Goal: Transaction & Acquisition: Download file/media

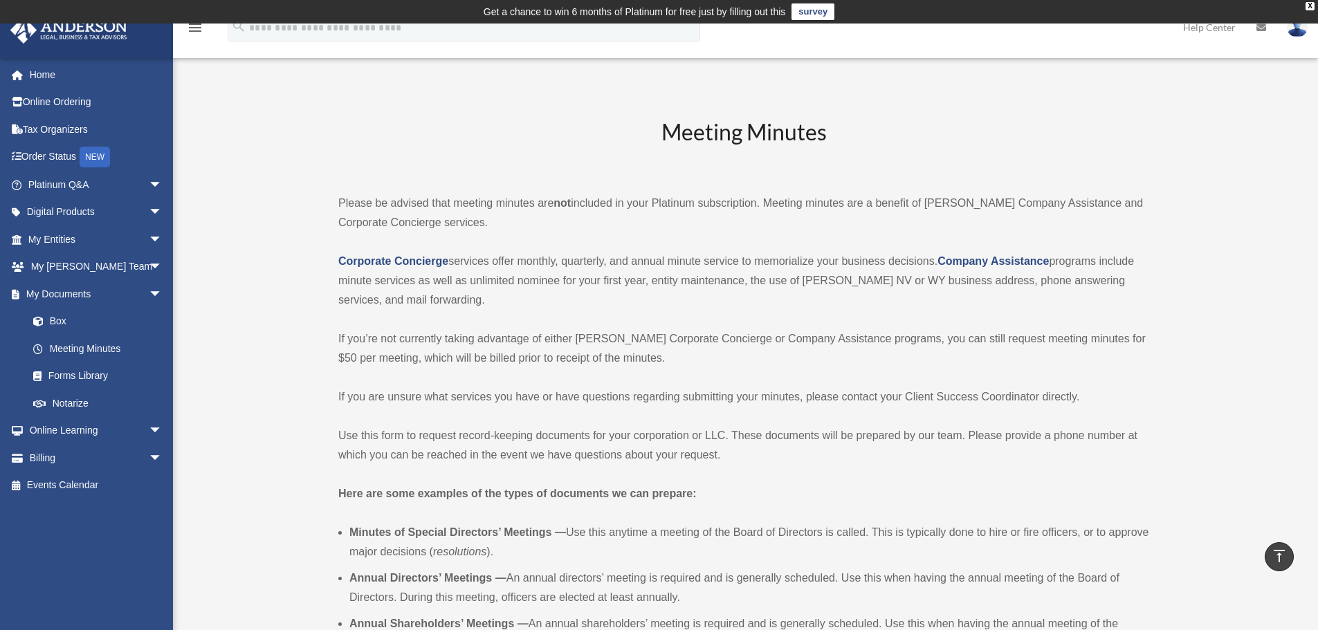
scroll to position [3085, 0]
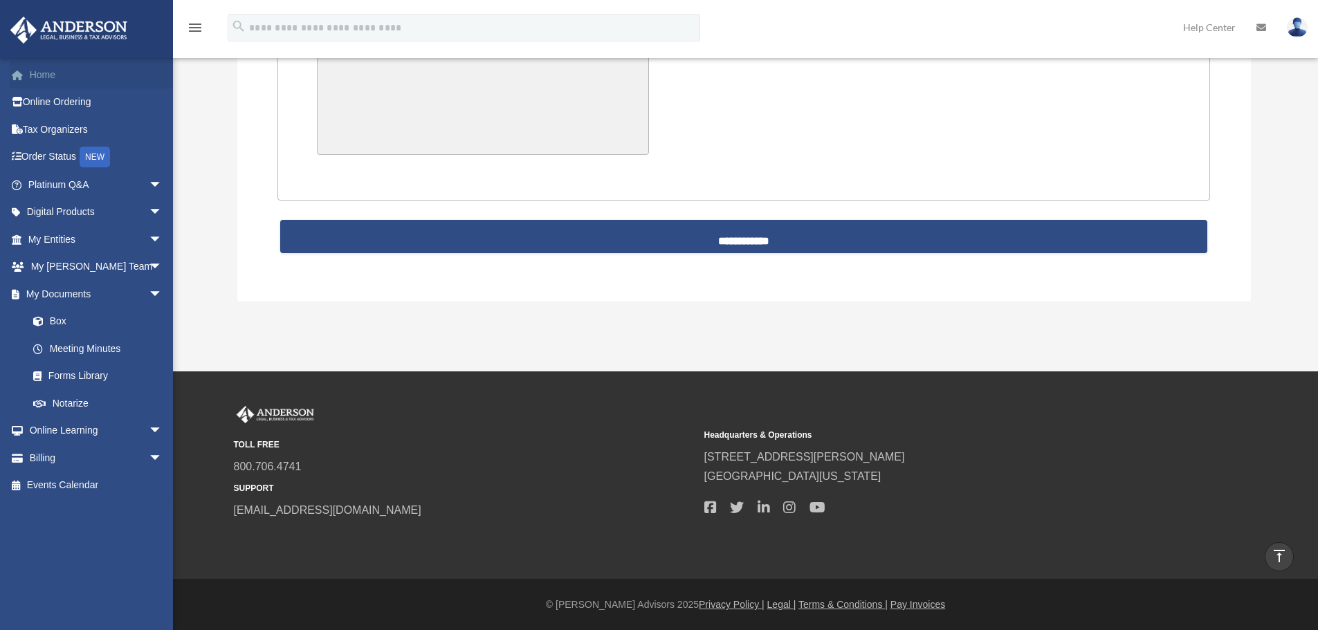
drag, startPoint x: 0, startPoint y: 0, endPoint x: 63, endPoint y: 72, distance: 95.6
click at [63, 72] on link "Home" at bounding box center [97, 75] width 174 height 28
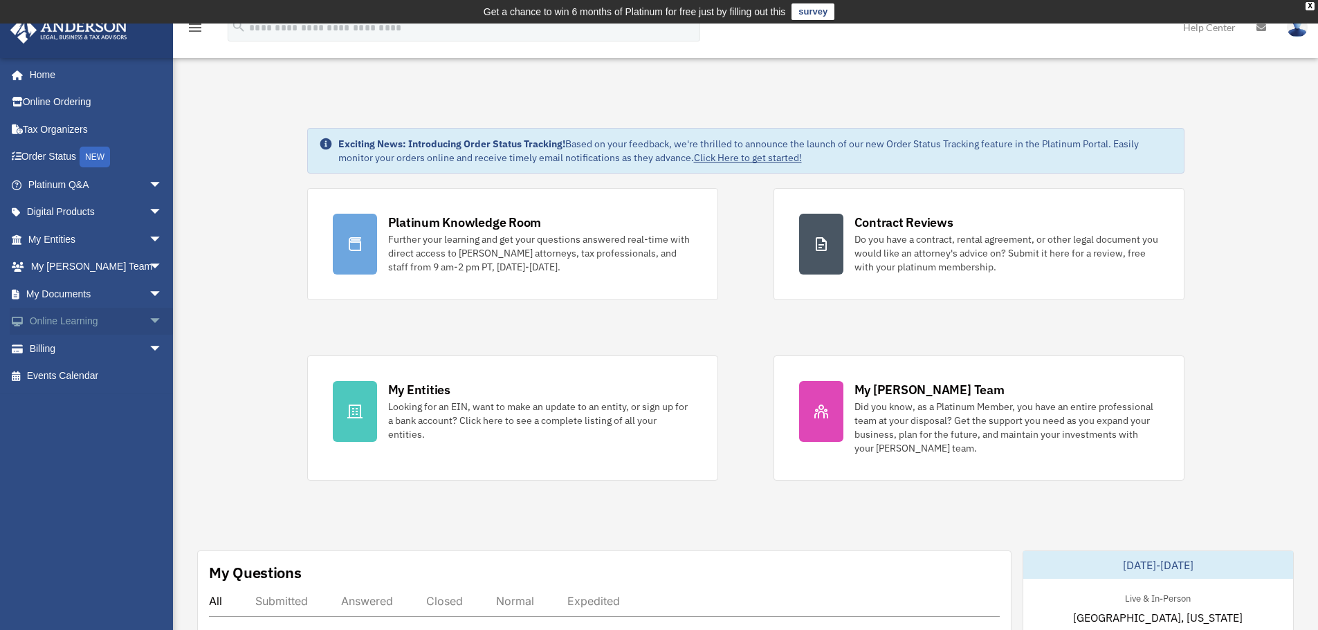
click at [149, 313] on span "arrow_drop_down" at bounding box center [163, 322] width 28 height 28
click at [149, 299] on span "arrow_drop_down" at bounding box center [163, 294] width 28 height 28
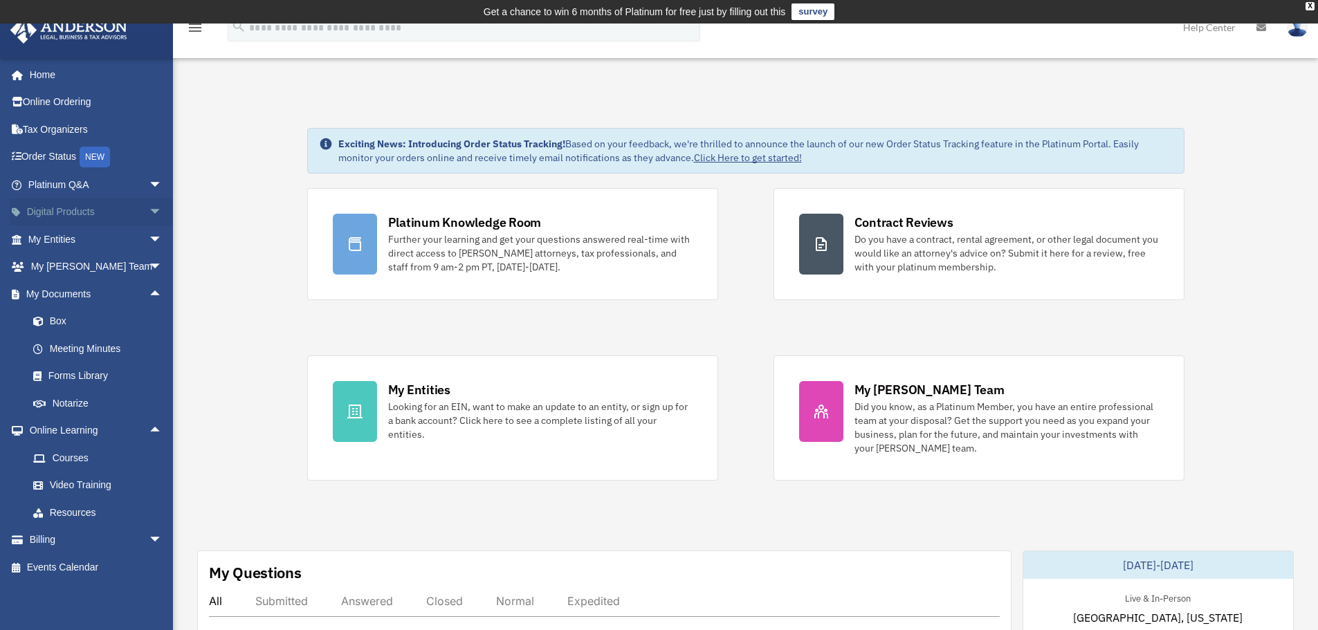
click at [149, 209] on span "arrow_drop_down" at bounding box center [163, 212] width 28 height 28
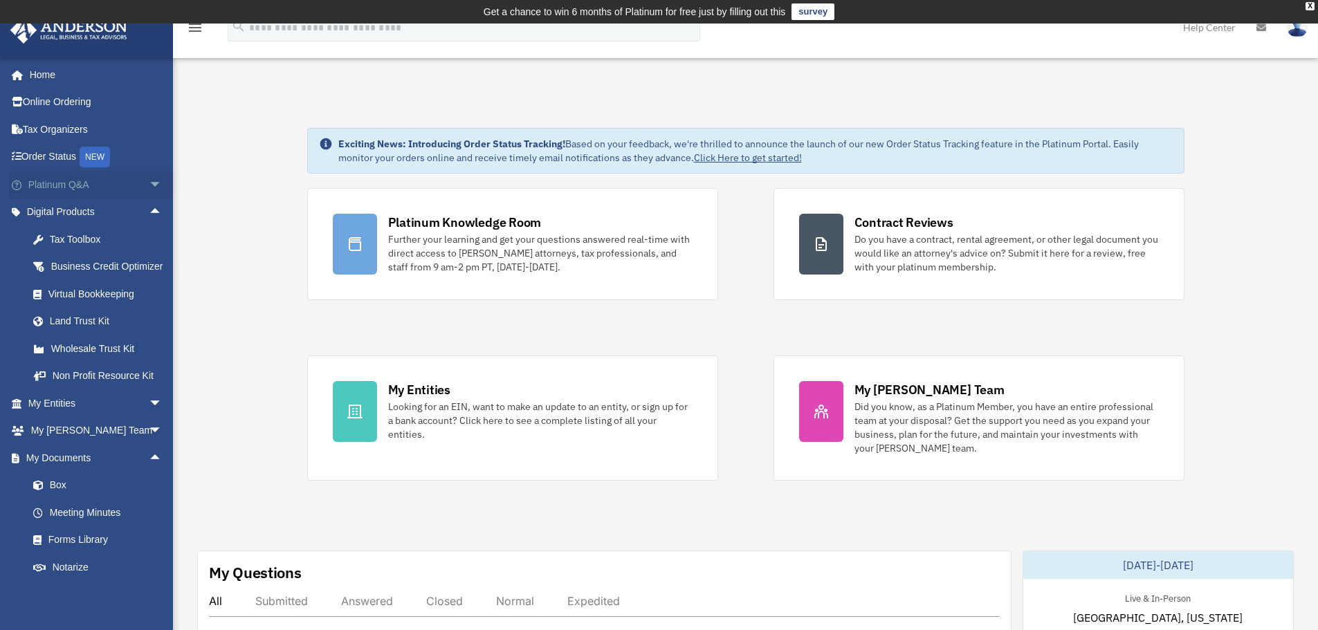
click at [149, 183] on span "arrow_drop_down" at bounding box center [163, 185] width 28 height 28
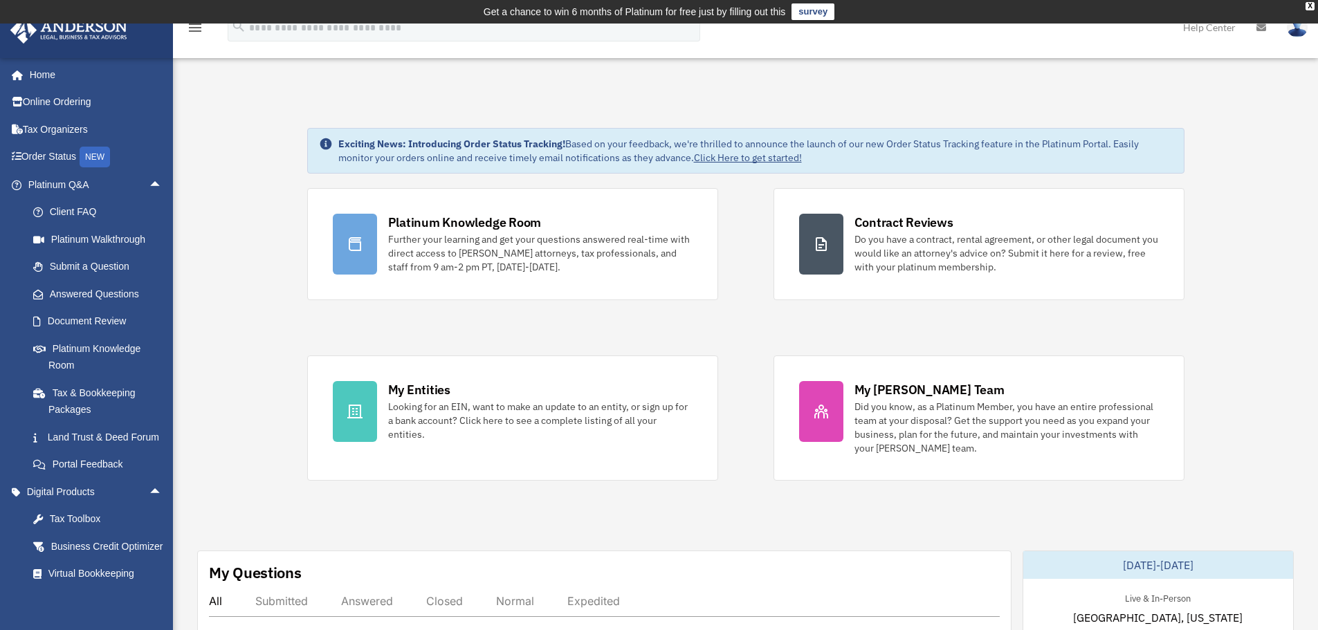
click at [739, 311] on div "Platinum Knowledge Room Further your learning and get your questions answered r…" at bounding box center [745, 334] width 877 height 293
click at [77, 314] on link "Document Review" at bounding box center [101, 322] width 164 height 28
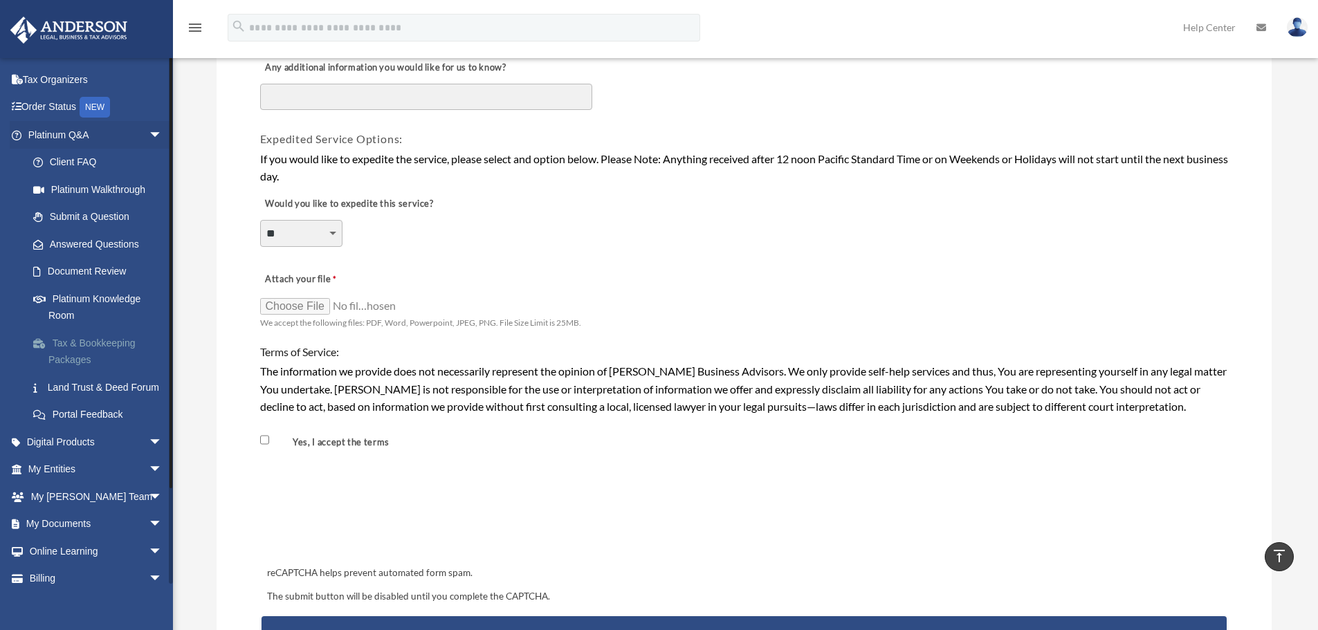
scroll to position [69, 0]
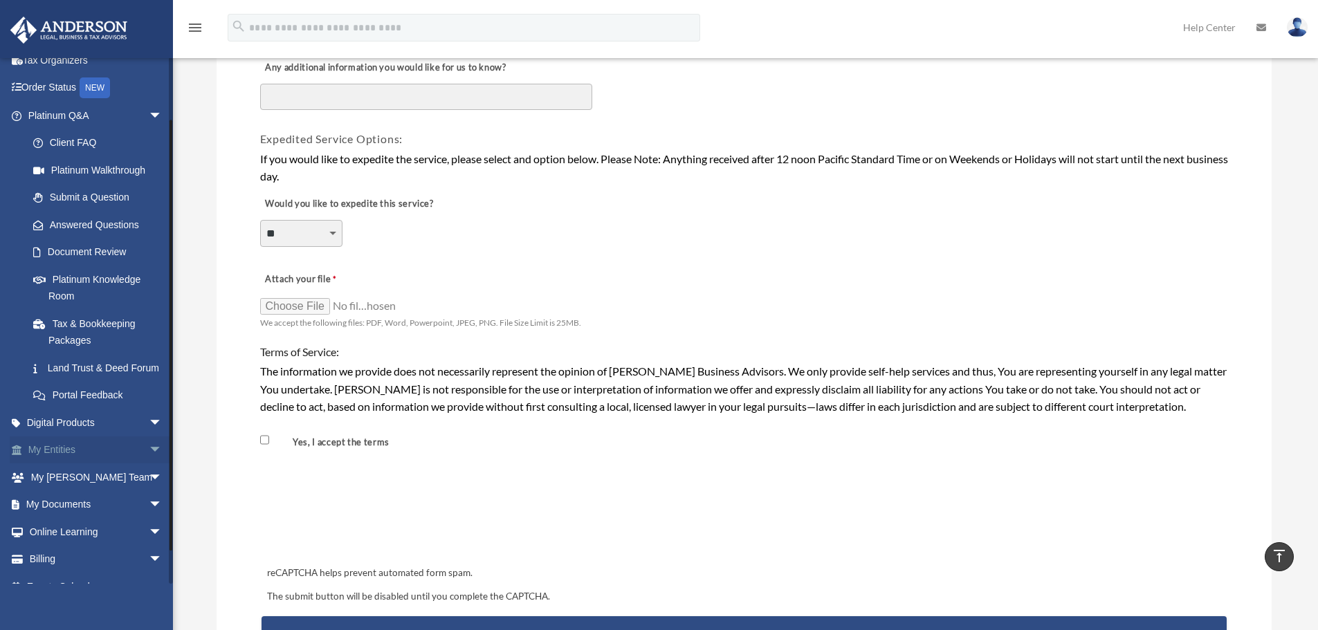
click at [149, 465] on span "arrow_drop_down" at bounding box center [163, 450] width 28 height 28
click at [149, 465] on span "arrow_drop_up" at bounding box center [163, 450] width 28 height 28
click at [149, 463] on span "arrow_drop_down" at bounding box center [163, 450] width 28 height 28
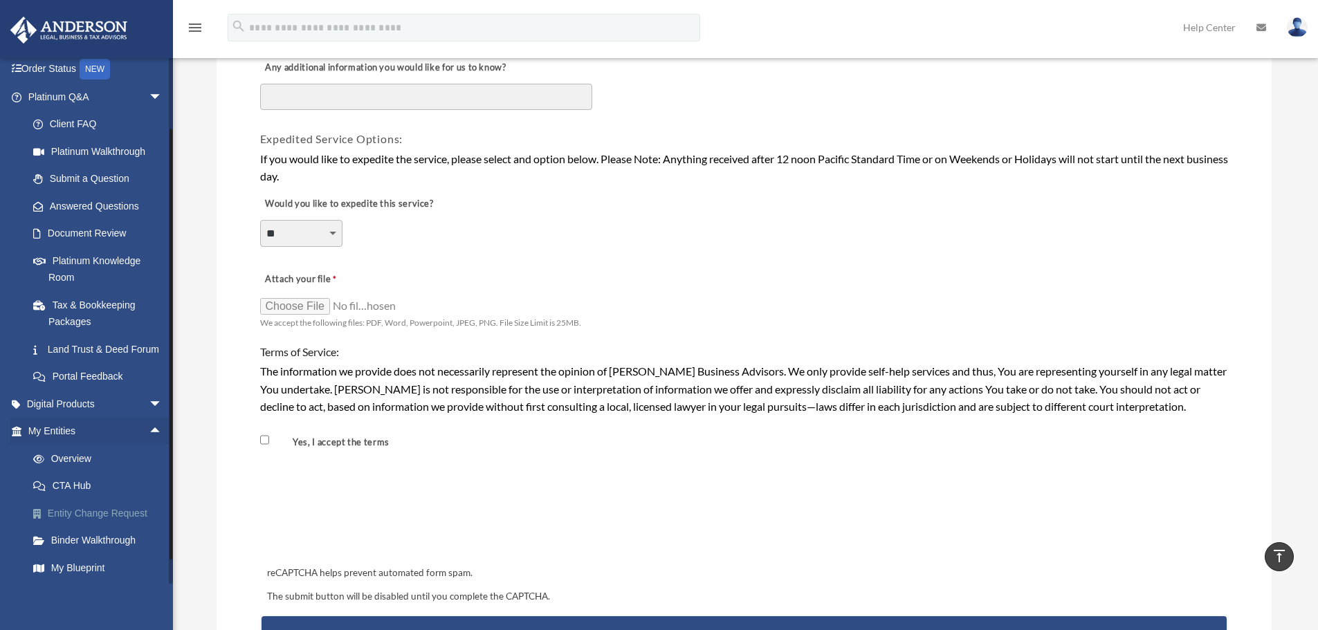
scroll to position [207, 0]
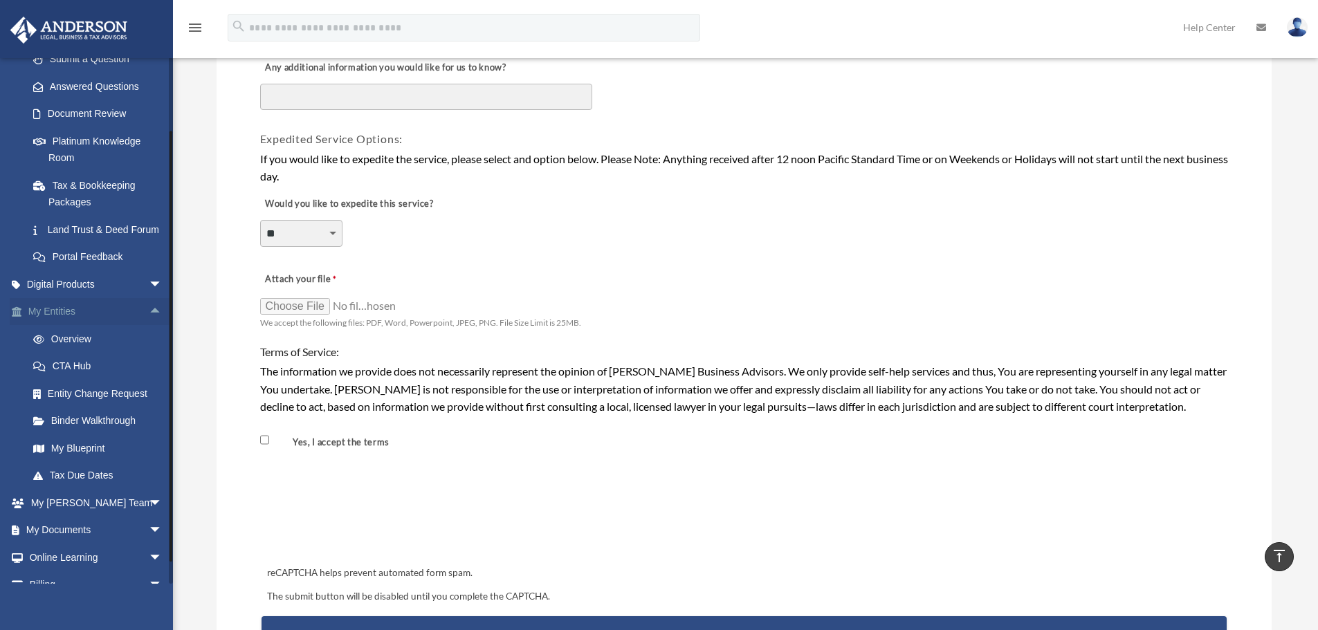
click at [149, 324] on span "arrow_drop_up" at bounding box center [163, 312] width 28 height 28
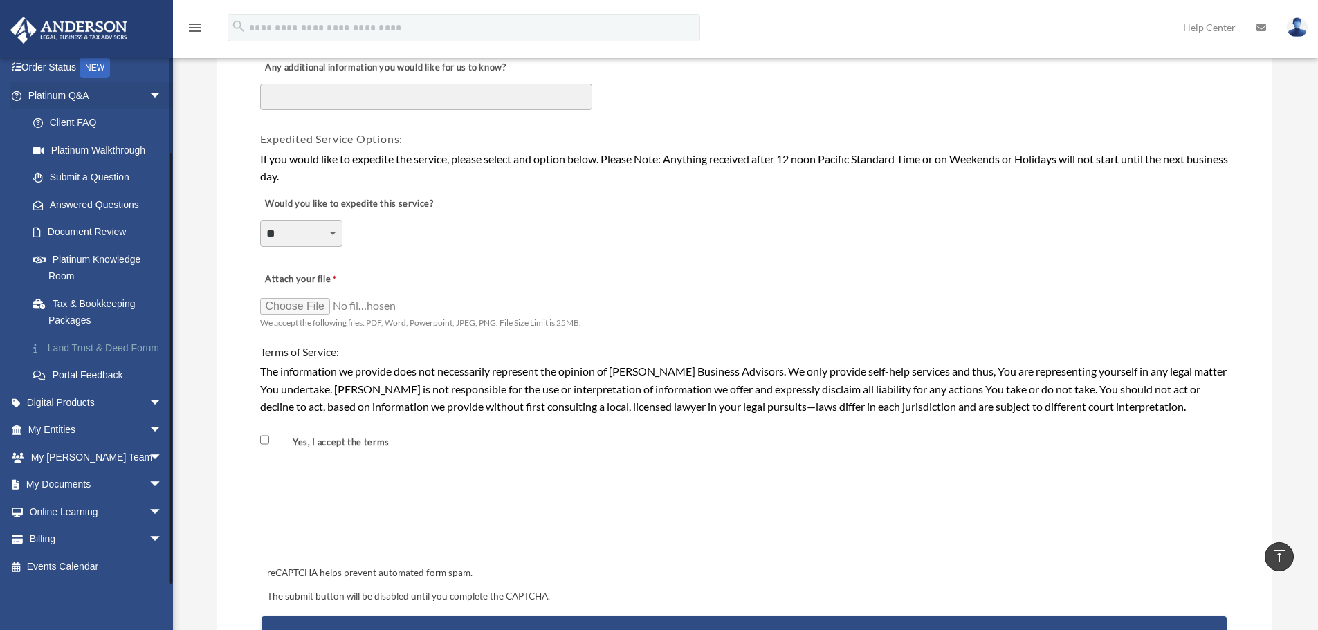
scroll to position [106, 0]
click at [149, 489] on span "arrow_drop_down" at bounding box center [163, 485] width 28 height 28
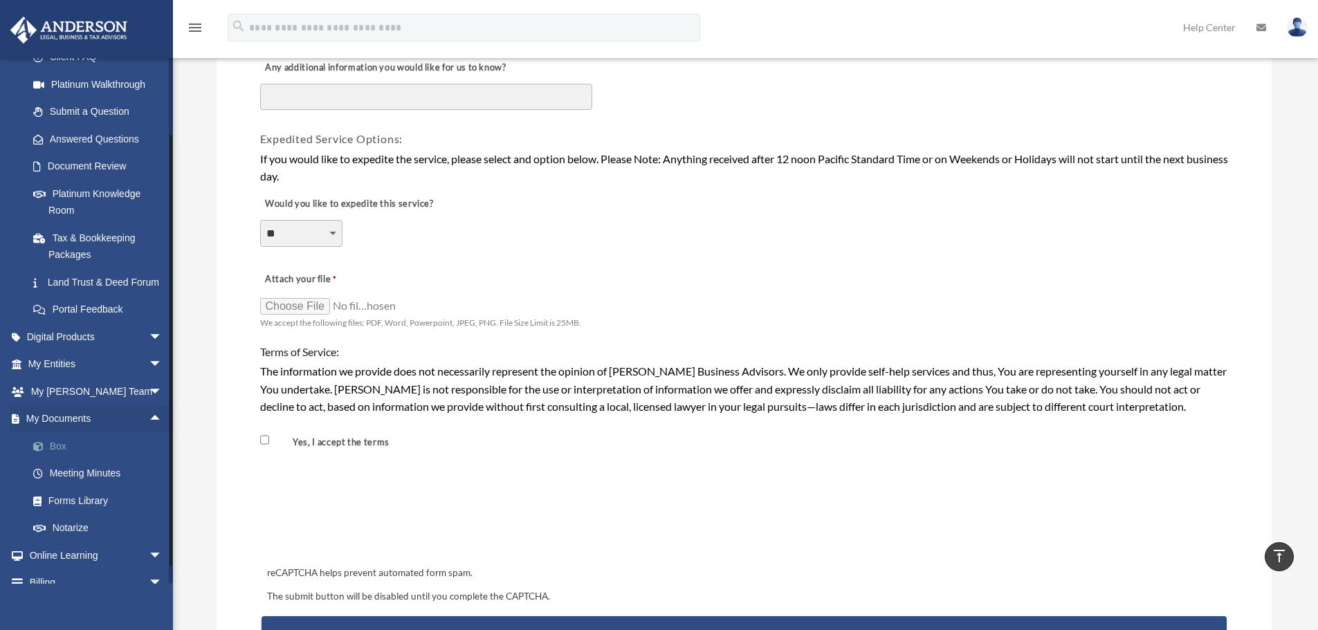
scroll to position [175, 0]
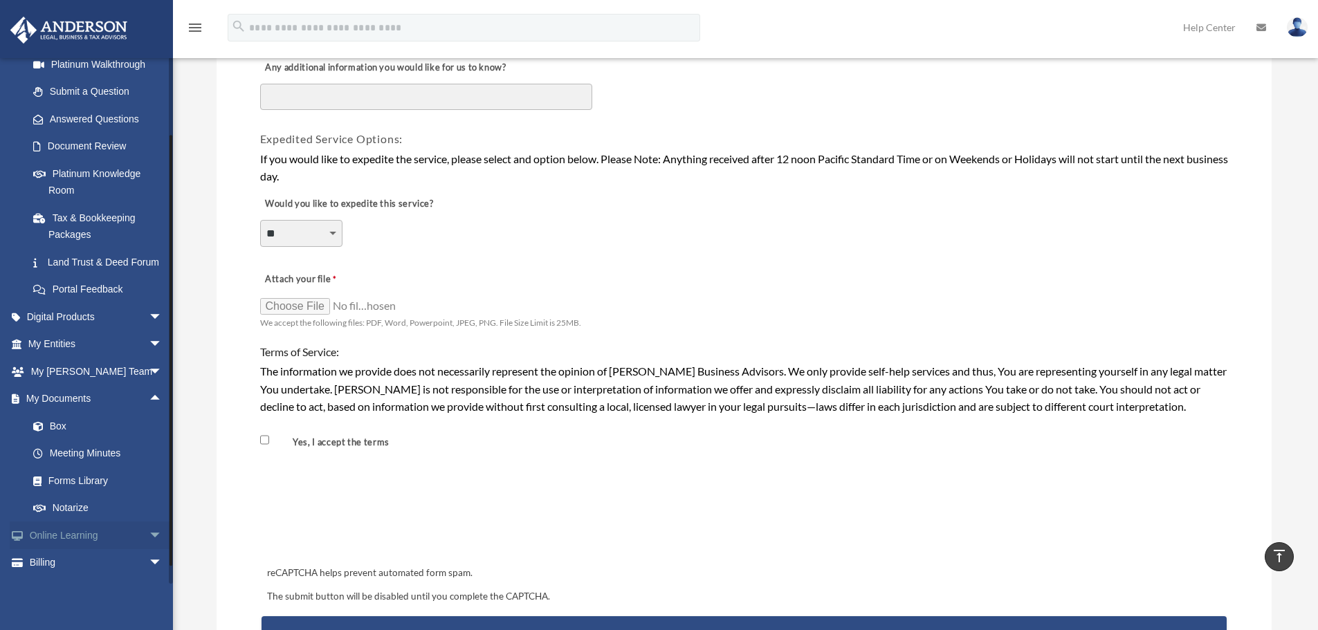
click at [149, 550] on span "arrow_drop_down" at bounding box center [163, 535] width 28 height 28
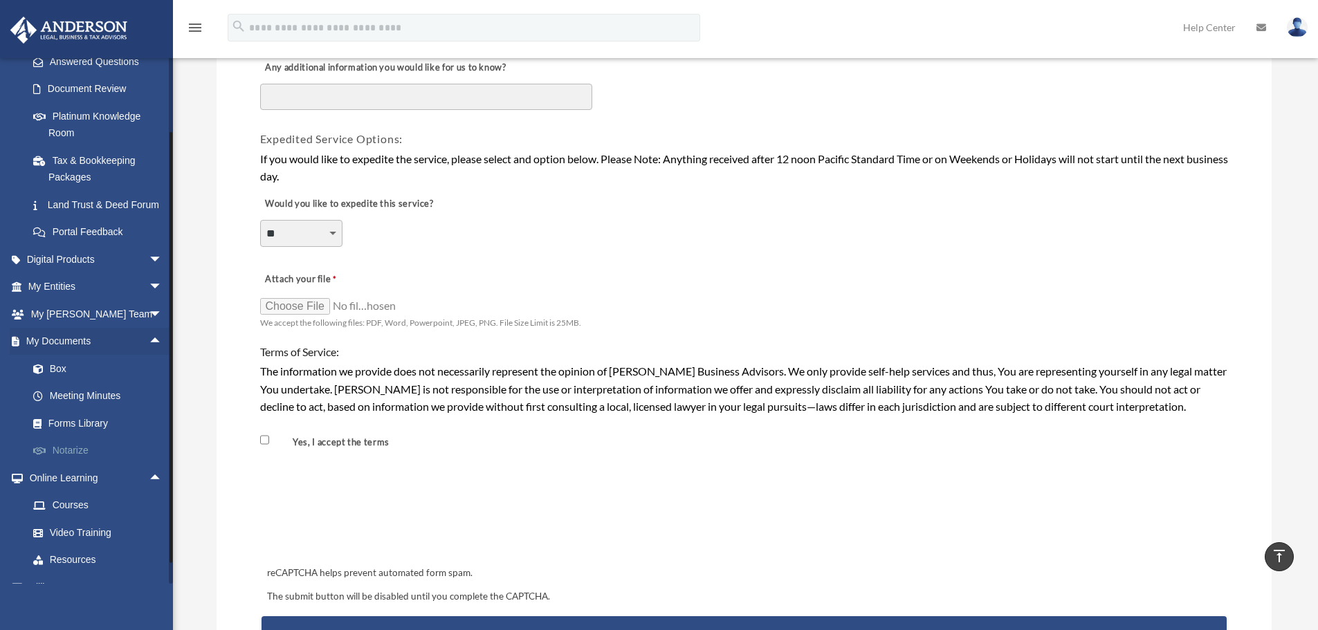
scroll to position [297, 0]
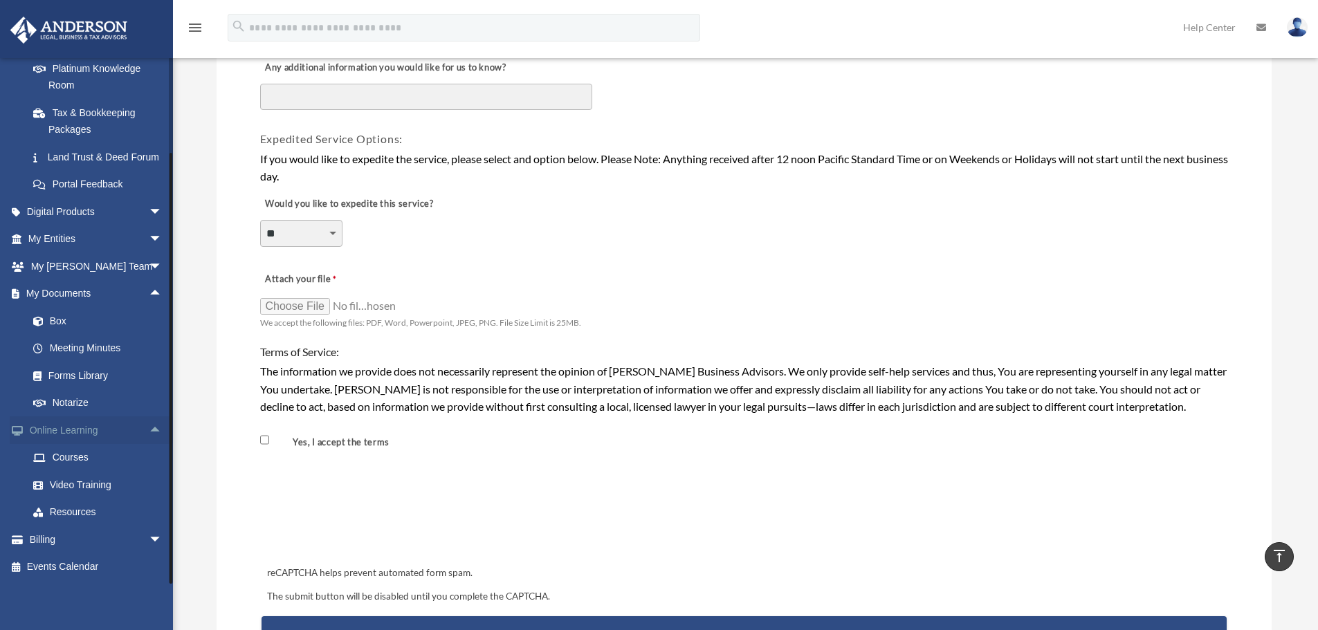
click at [153, 430] on span "arrow_drop_up" at bounding box center [163, 430] width 28 height 28
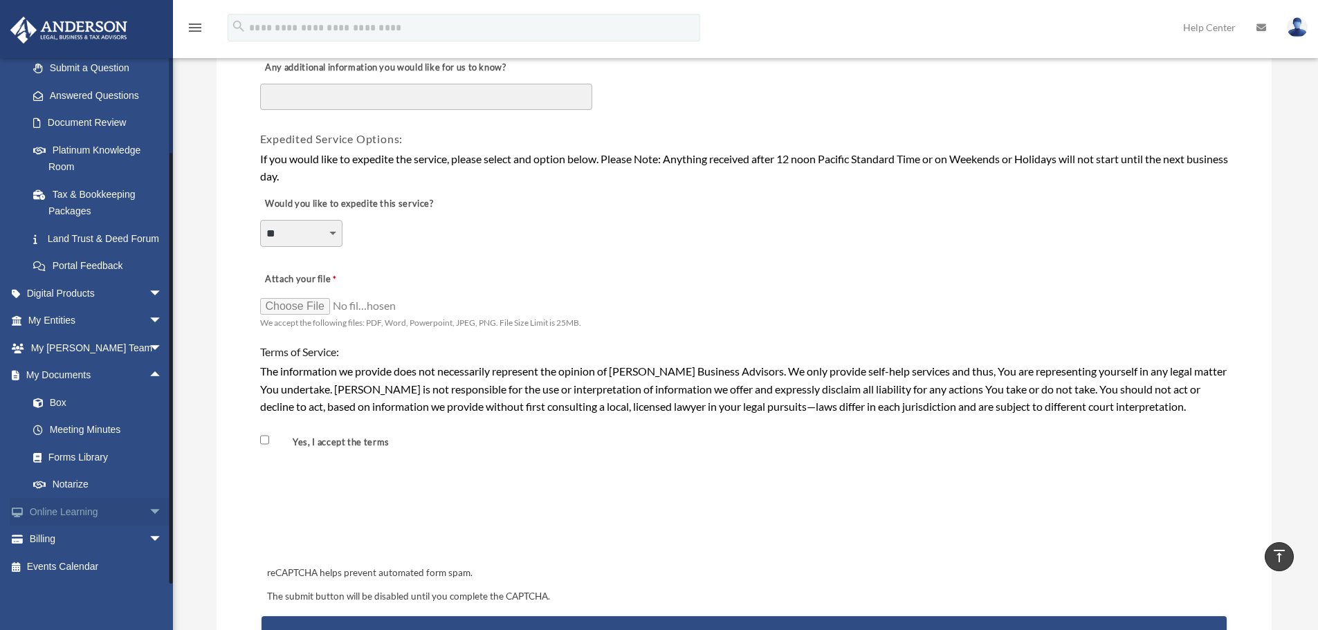
scroll to position [215, 0]
click at [149, 378] on span "arrow_drop_up" at bounding box center [163, 376] width 28 height 28
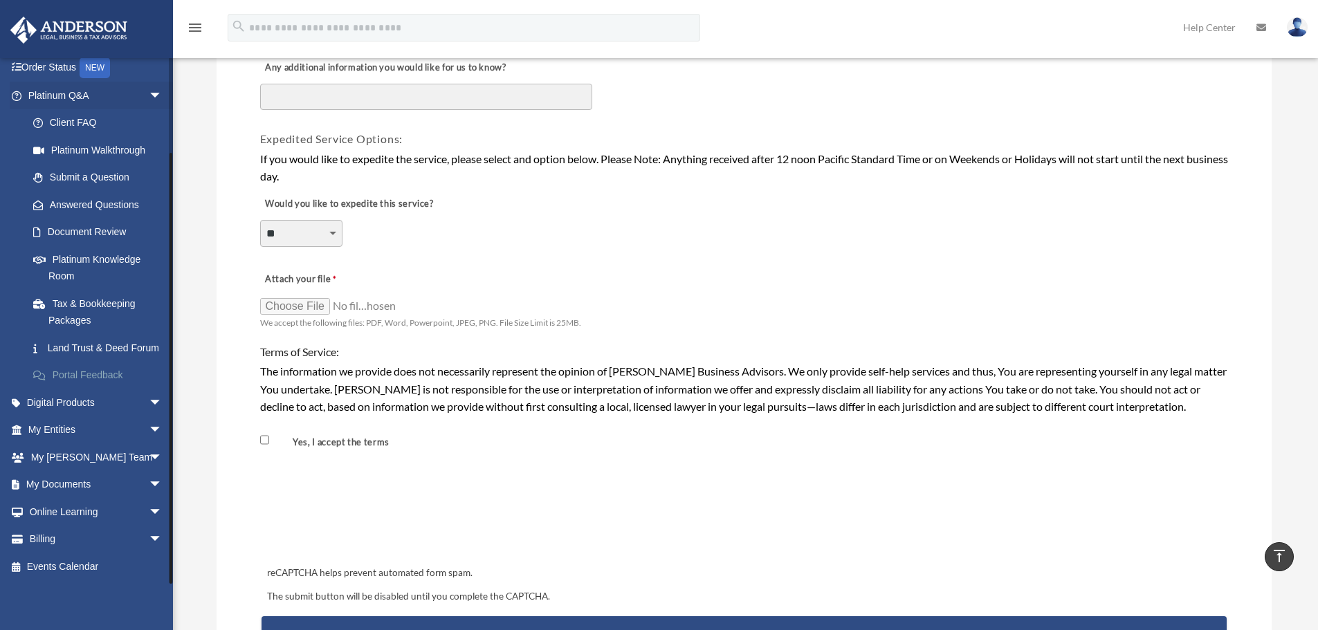
scroll to position [106, 0]
click at [149, 537] on span "arrow_drop_down" at bounding box center [163, 540] width 28 height 28
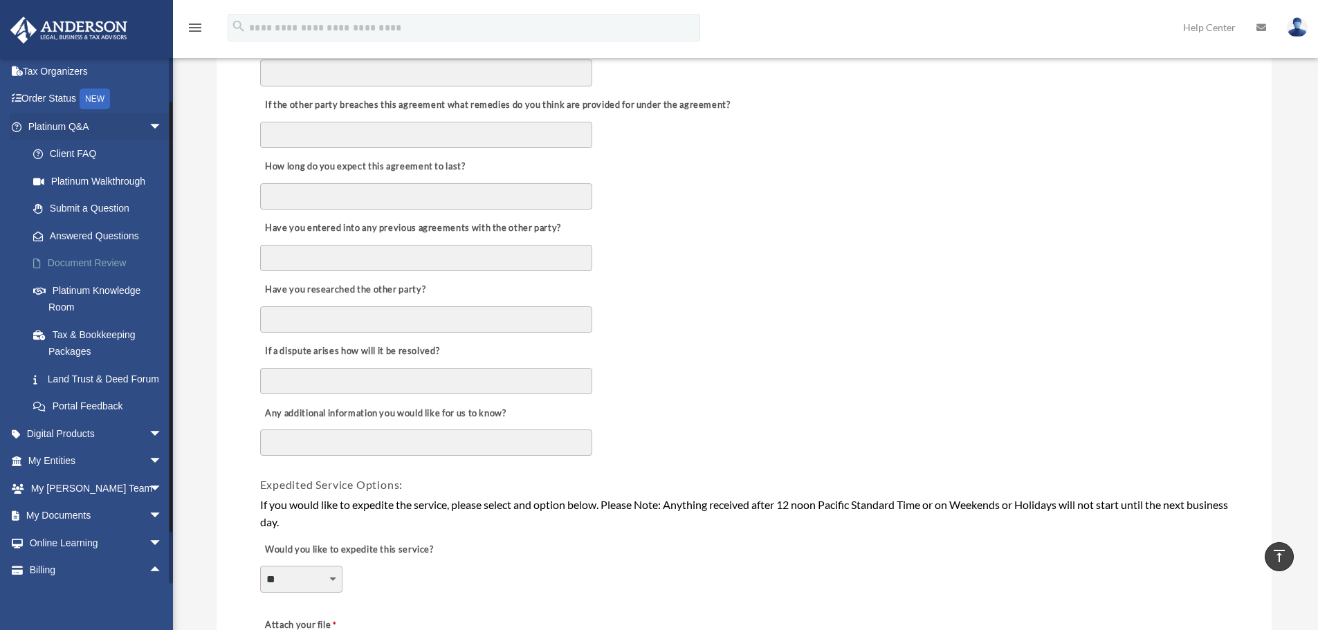
scroll to position [0, 0]
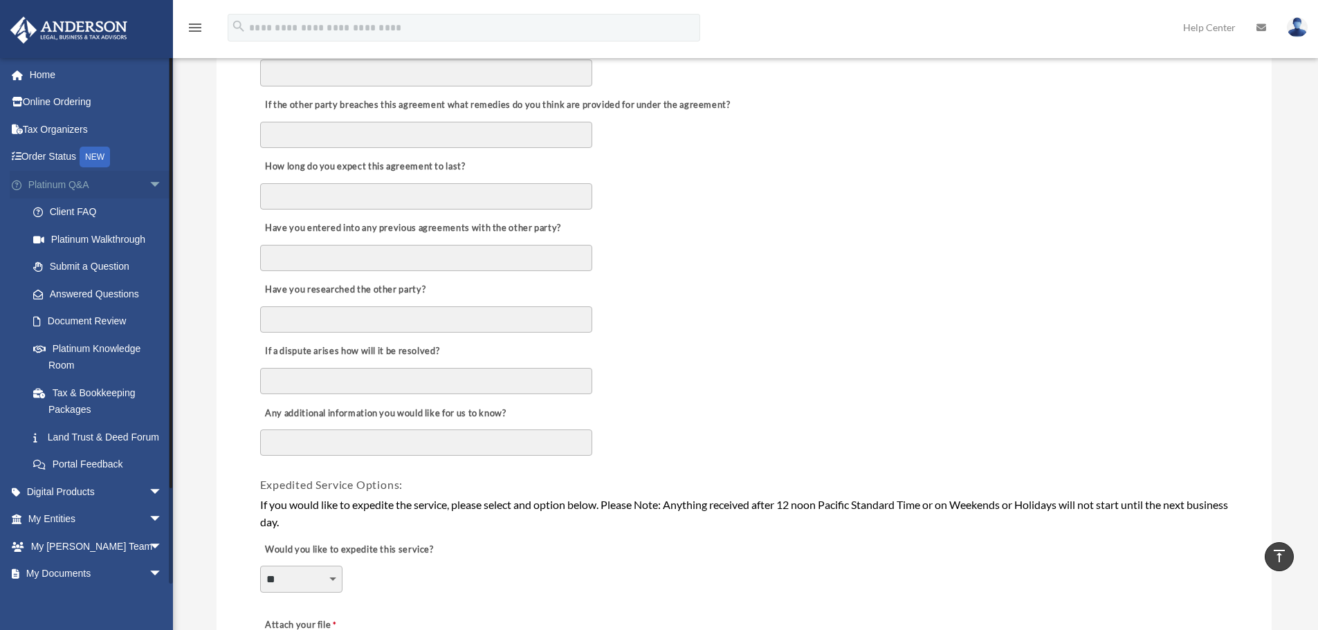
click at [149, 185] on span "arrow_drop_down" at bounding box center [163, 185] width 28 height 28
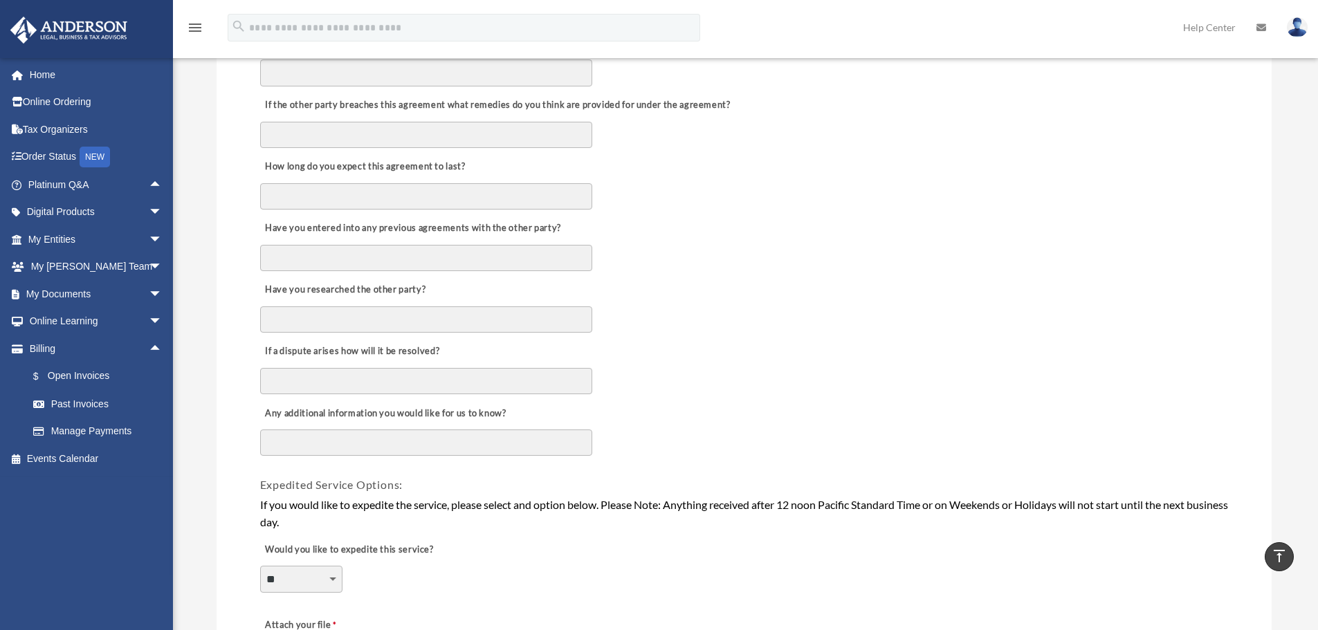
click at [199, 373] on div "Document Review bob.apples@andersonadvisors.com Sign Out bob.apples@andersonadv…" at bounding box center [659, 277] width 1318 height 1647
click at [149, 324] on span "arrow_drop_down" at bounding box center [163, 322] width 28 height 28
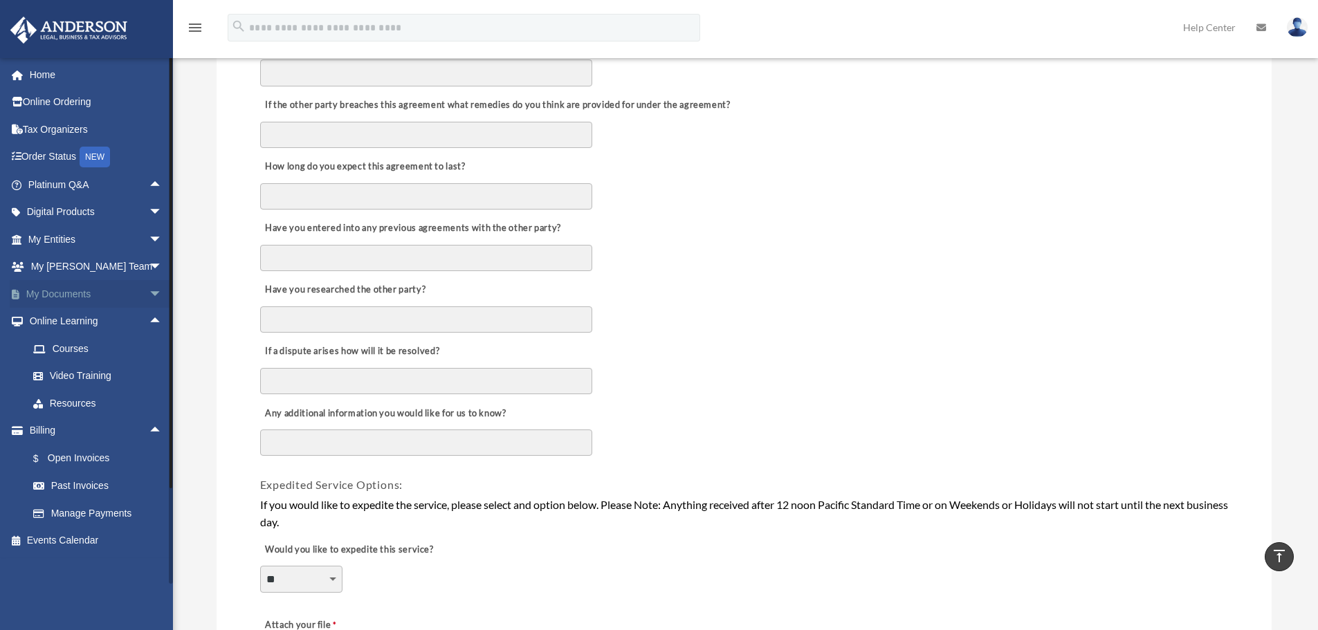
click at [149, 290] on span "arrow_drop_down" at bounding box center [163, 294] width 28 height 28
click at [122, 377] on link "Forms Library" at bounding box center [101, 376] width 164 height 28
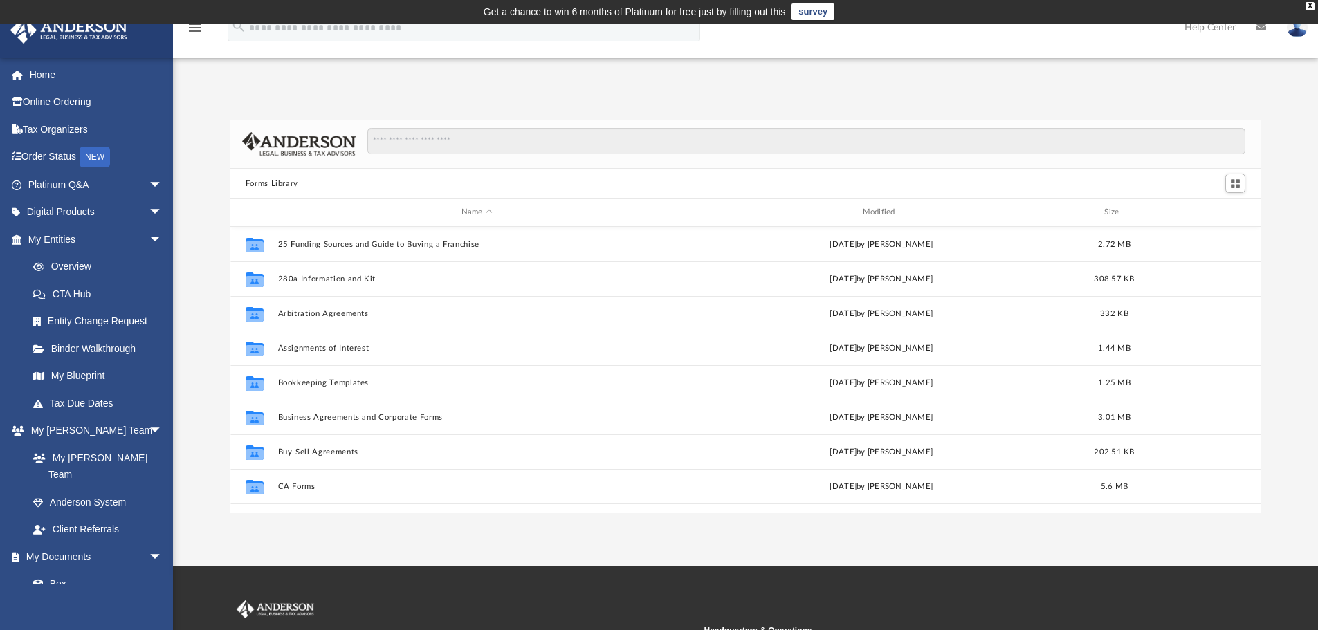
scroll to position [304, 1019]
click at [149, 233] on span "arrow_drop_down" at bounding box center [163, 239] width 28 height 28
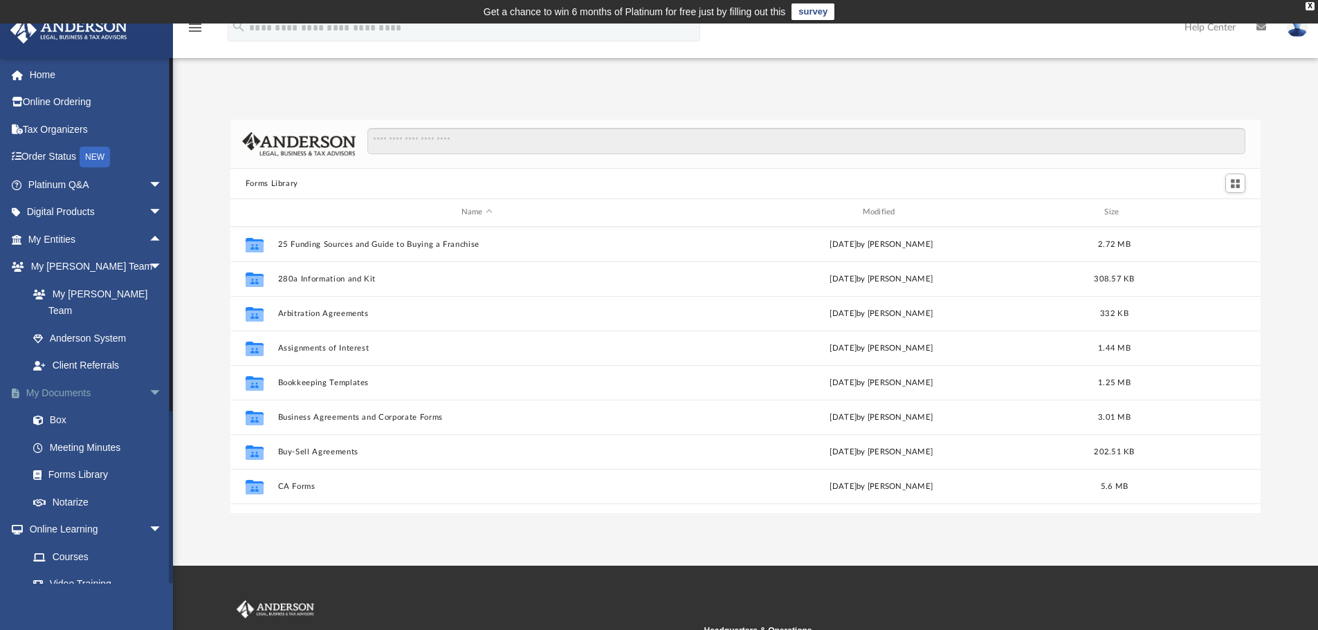
click at [149, 379] on span "arrow_drop_down" at bounding box center [163, 393] width 28 height 28
drag, startPoint x: 145, startPoint y: 397, endPoint x: 147, endPoint y: 405, distance: 8.6
click at [149, 407] on span "arrow_drop_down" at bounding box center [163, 421] width 28 height 28
click at [149, 434] on span "arrow_drop_down" at bounding box center [163, 448] width 28 height 28
click at [149, 434] on span "arrow_drop_up" at bounding box center [163, 448] width 28 height 28
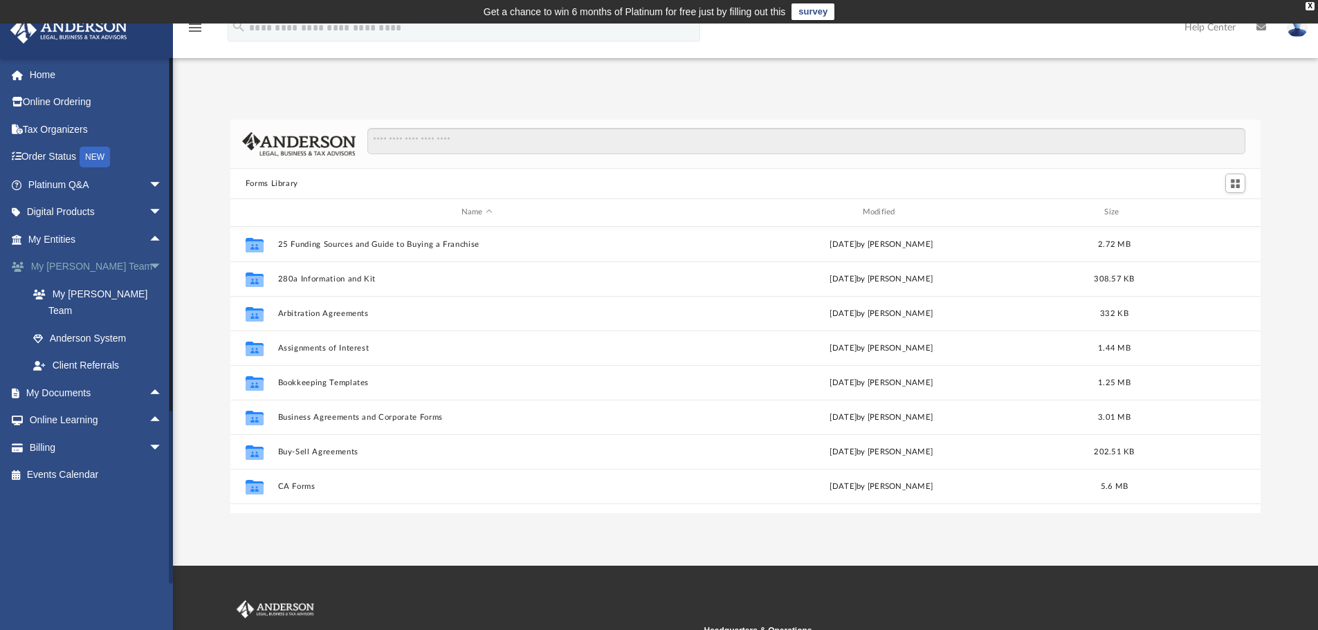
click at [149, 266] on span "arrow_drop_down" at bounding box center [163, 267] width 28 height 28
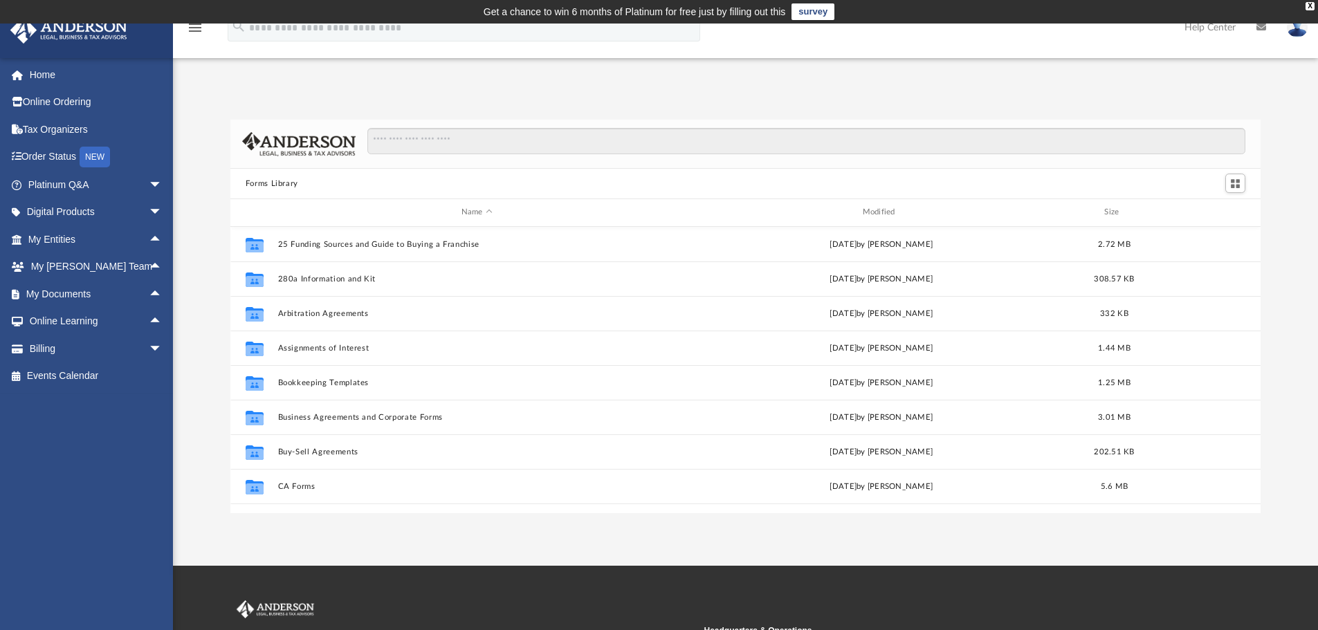
click at [710, 92] on div "Forms Library Name Modified Size Collaborated Folder 25 Funding Sources and Gui…" at bounding box center [745, 302] width 1145 height 423
click at [149, 295] on span "arrow_drop_up" at bounding box center [163, 294] width 28 height 28
click at [210, 210] on div "Forms Library Name Modified Size Collaborated Folder 25 Funding Sources and Gui…" at bounding box center [745, 317] width 1145 height 394
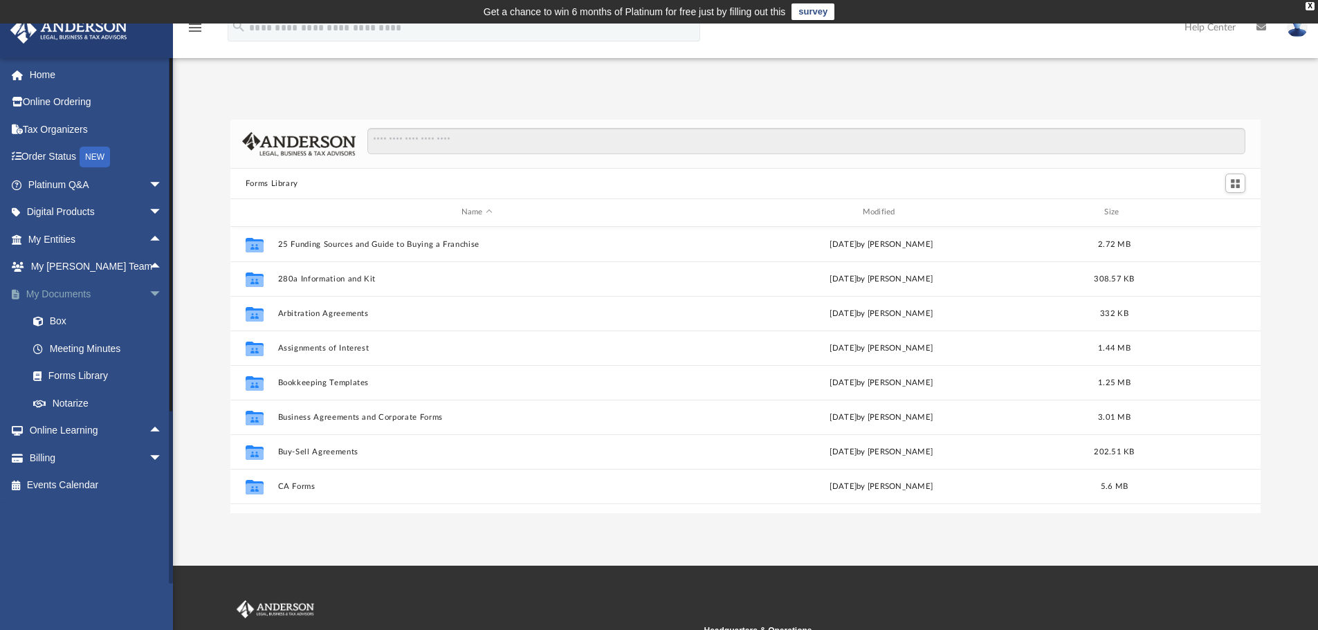
click at [149, 293] on span "arrow_drop_down" at bounding box center [163, 294] width 28 height 28
click at [149, 297] on span "arrow_drop_up" at bounding box center [163, 294] width 28 height 28
click at [71, 385] on link "Forms Library" at bounding box center [101, 376] width 164 height 28
click at [78, 373] on link "Forms Library" at bounding box center [101, 376] width 164 height 28
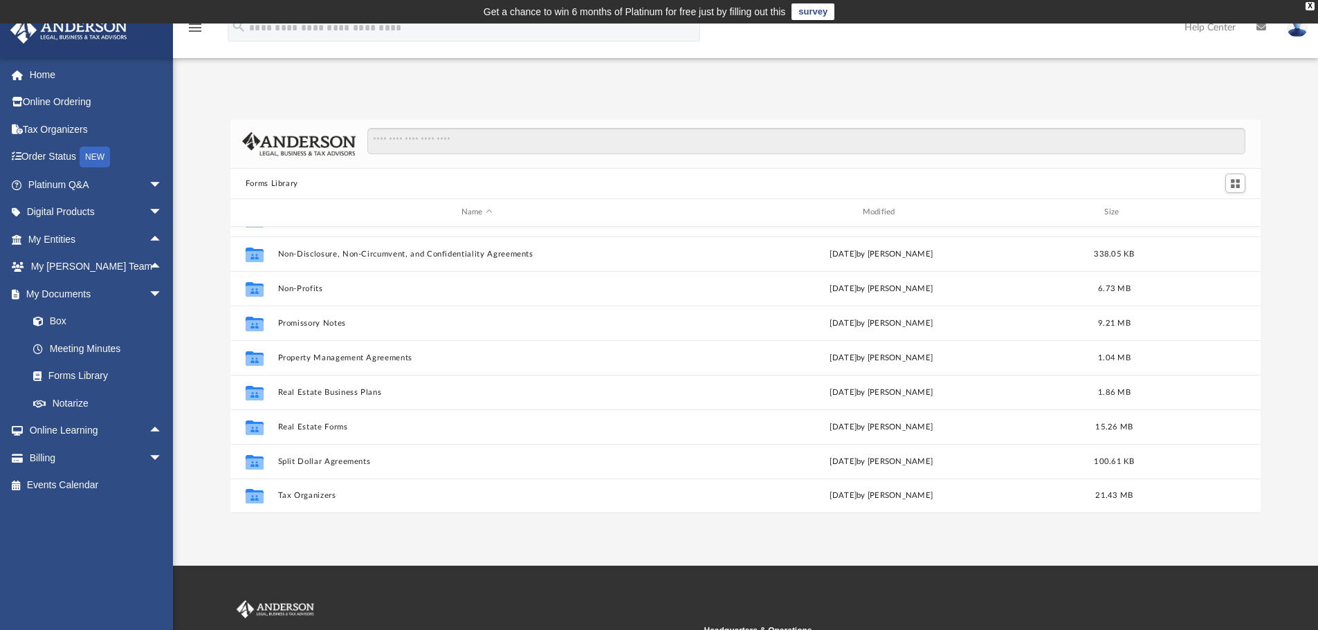
scroll to position [0, 0]
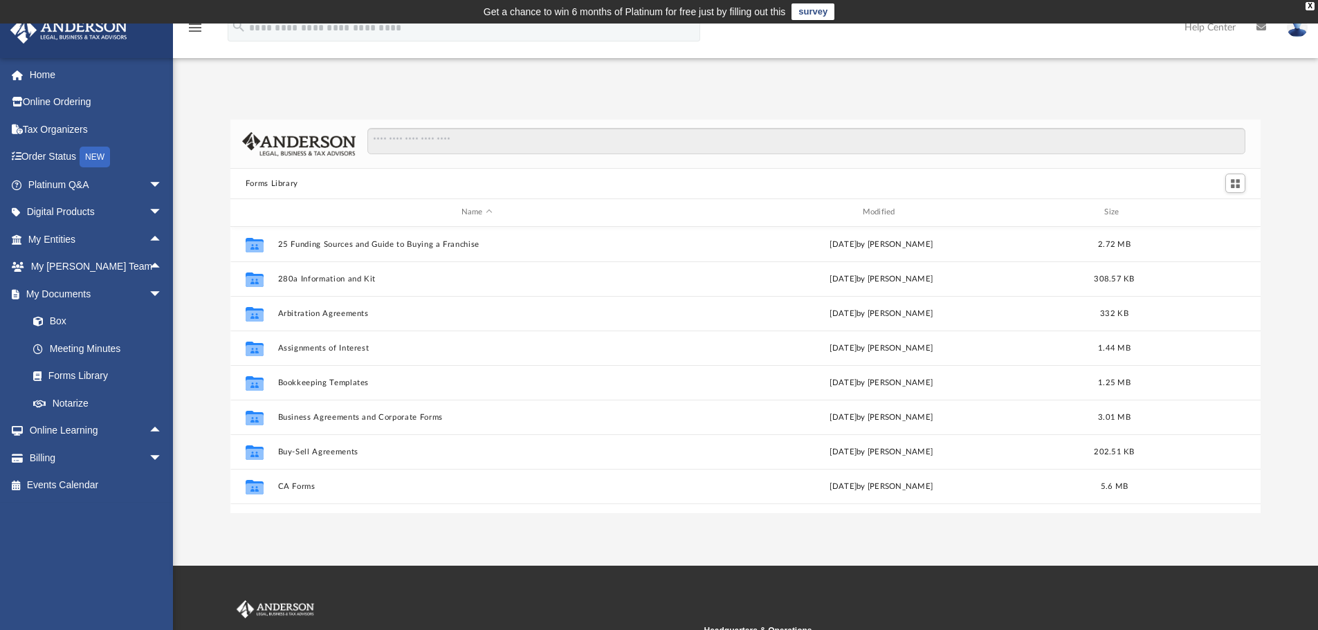
click at [276, 103] on div "Forms Library Name Modified Size Collaborated Folder 25 Funding Sources and Gui…" at bounding box center [745, 302] width 1145 height 423
click at [205, 115] on div "Forms Library Name Modified Size Collaborated Folder 25 Funding Sources and Gui…" at bounding box center [745, 302] width 1145 height 423
click at [271, 95] on div "Forms Library Name Modified Size Collaborated Folder 25 Funding Sources and Gui…" at bounding box center [745, 302] width 1145 height 423
click at [512, 151] on input "Search files and folders" at bounding box center [806, 141] width 878 height 26
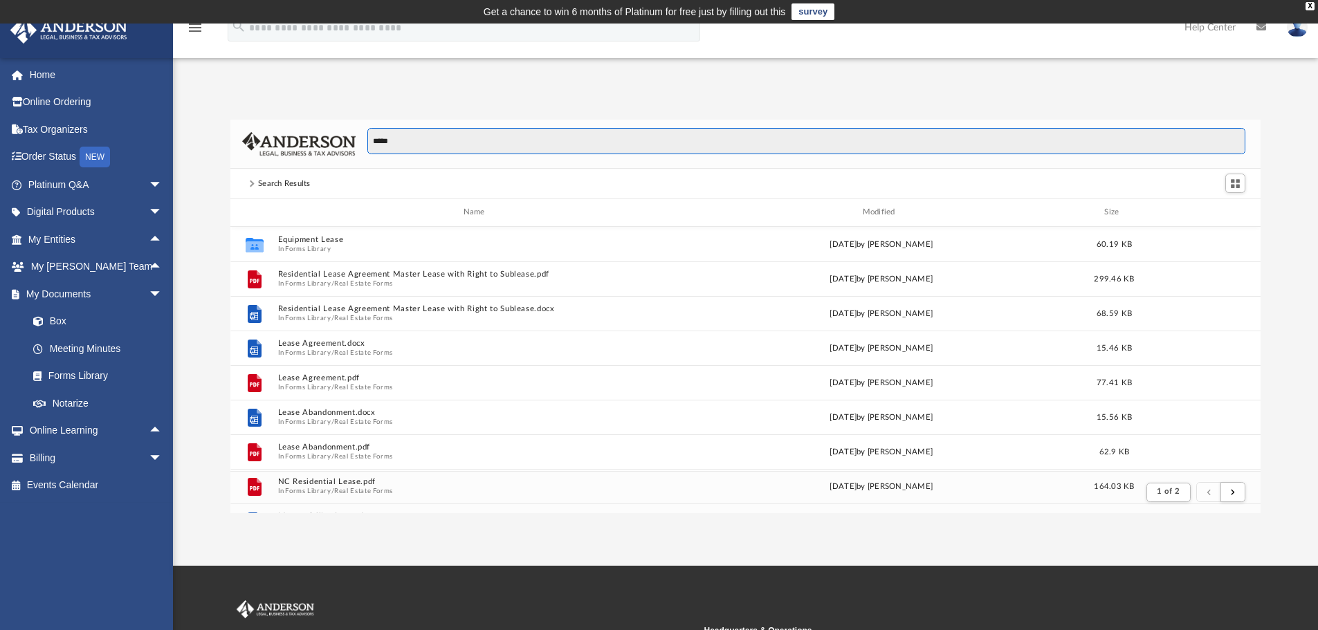
scroll to position [261, 1019]
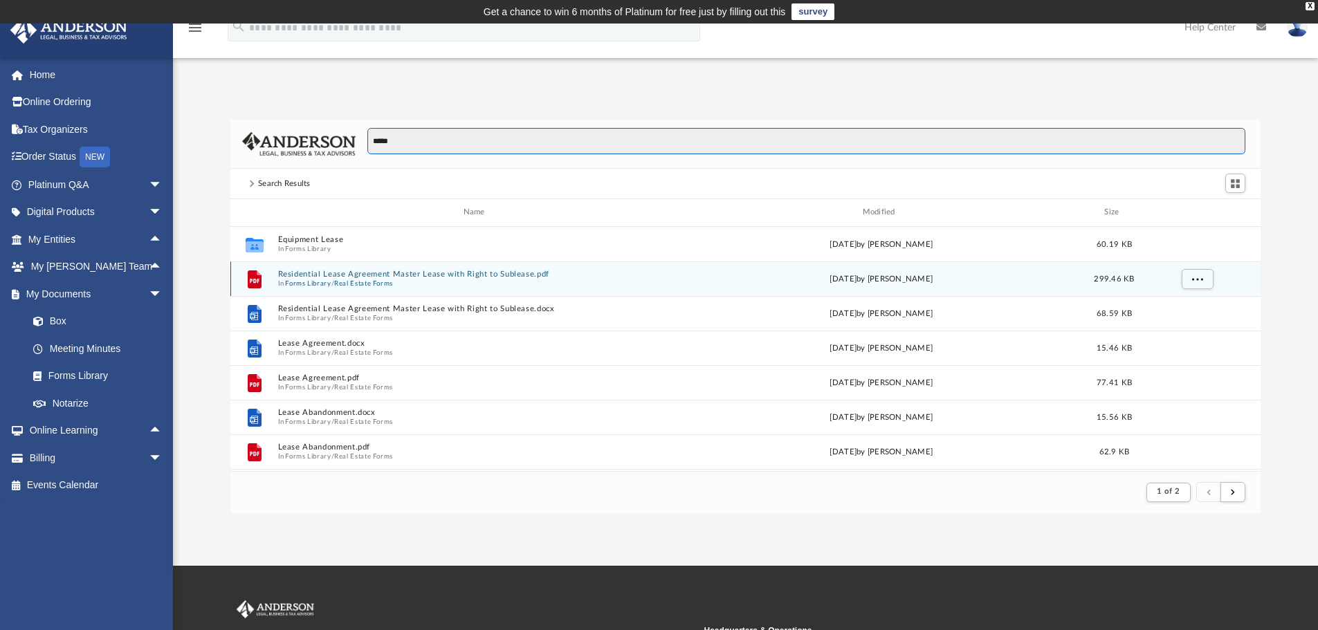
type input "*****"
click at [441, 274] on button "Residential Lease Agreement Master Lease with Right to Sublease.pdf" at bounding box center [476, 274] width 398 height 9
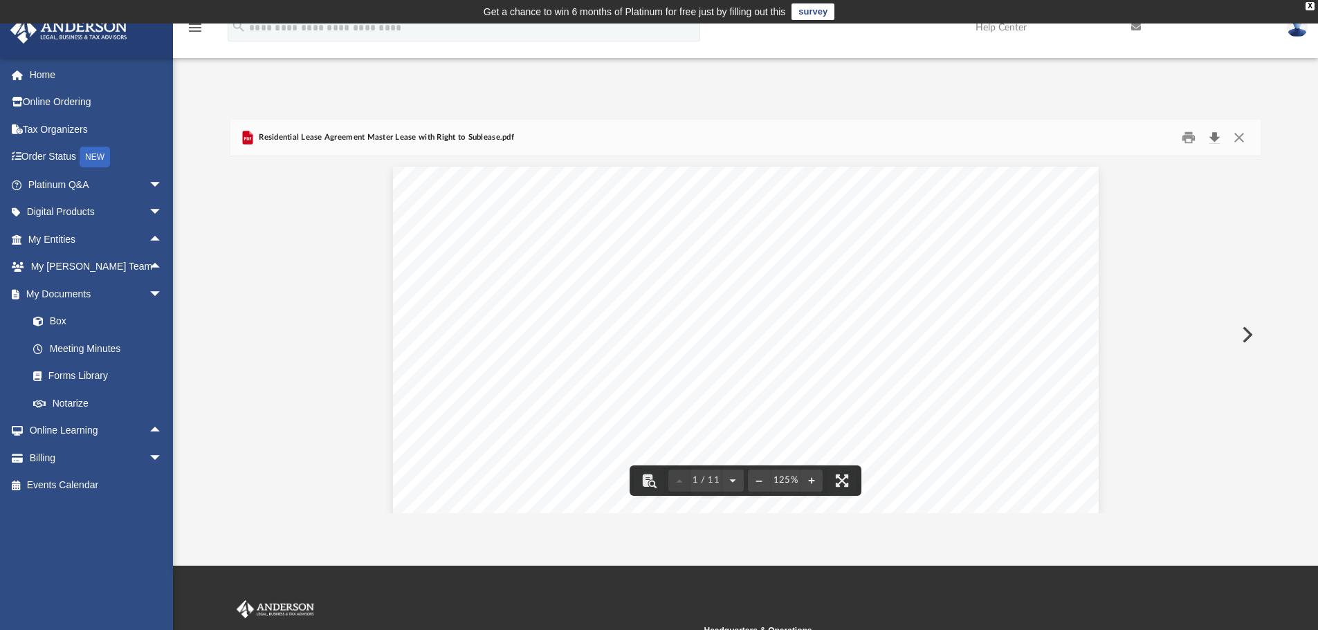
click at [1217, 135] on button "Download" at bounding box center [1213, 137] width 25 height 21
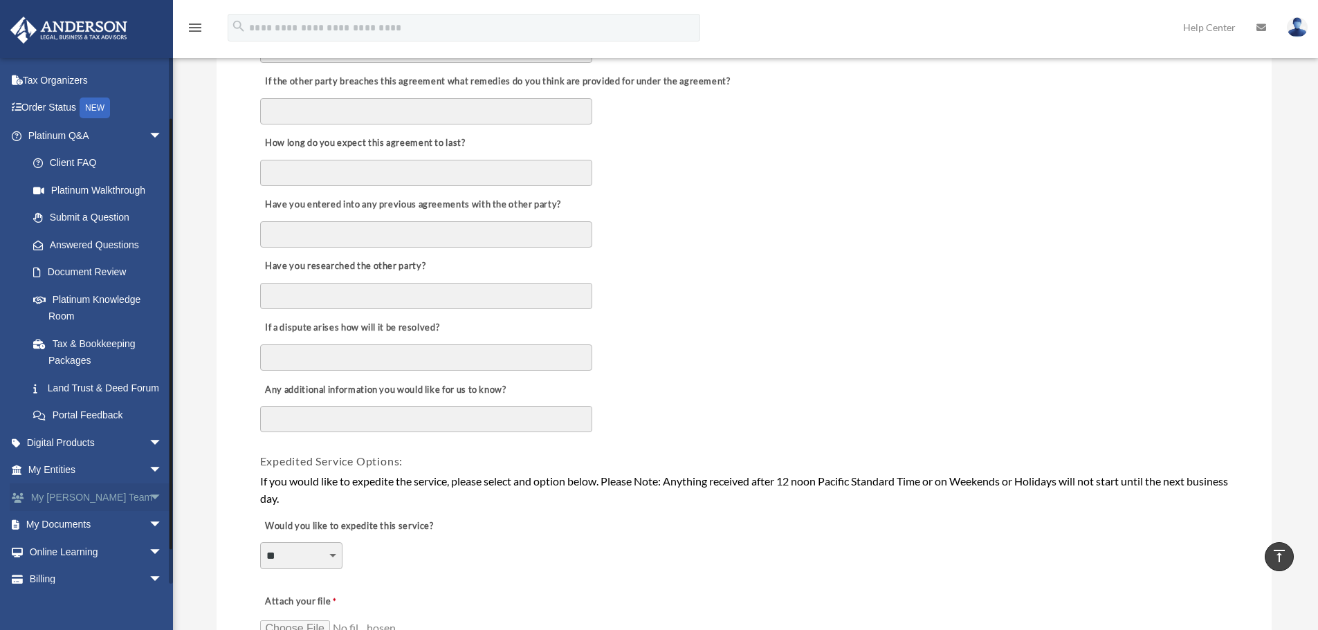
scroll to position [69, 0]
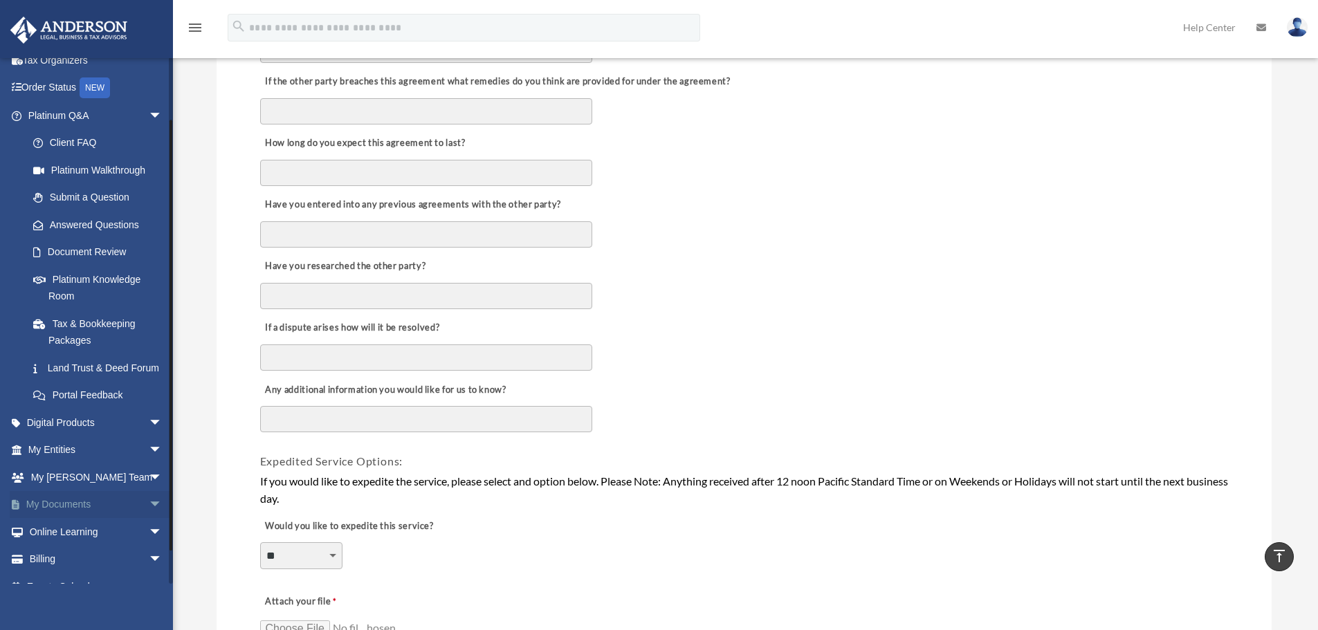
click at [149, 519] on span "arrow_drop_down" at bounding box center [163, 505] width 28 height 28
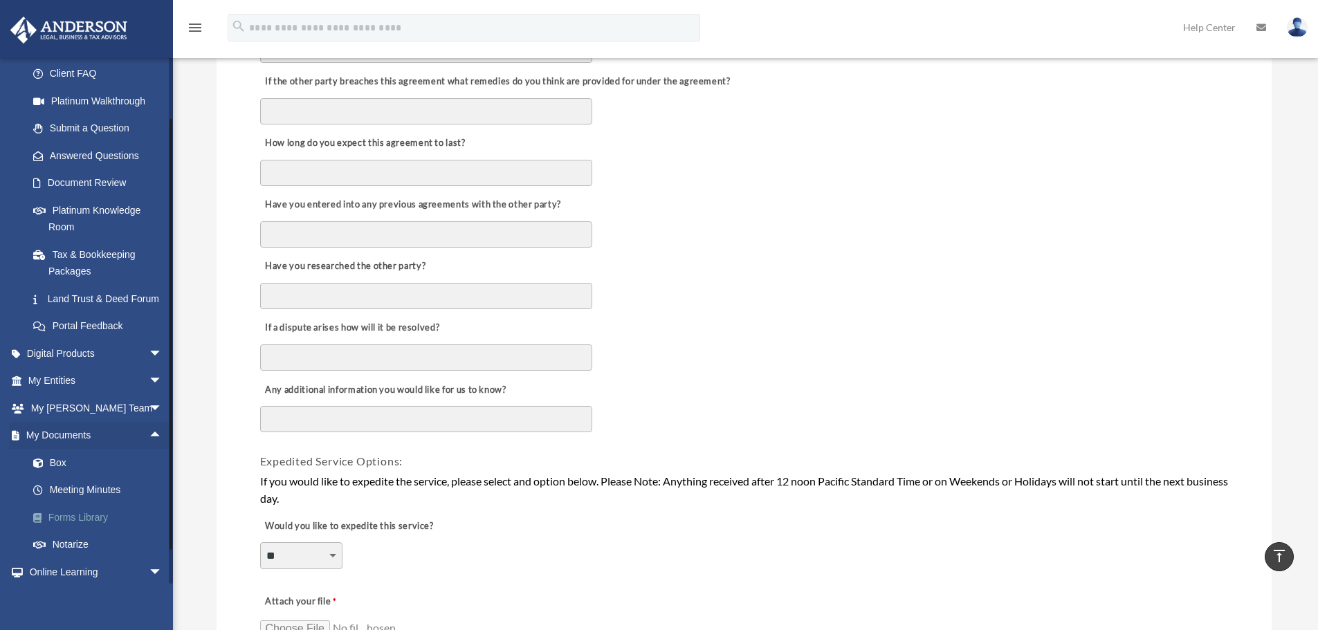
click at [91, 531] on link "Forms Library" at bounding box center [101, 517] width 164 height 28
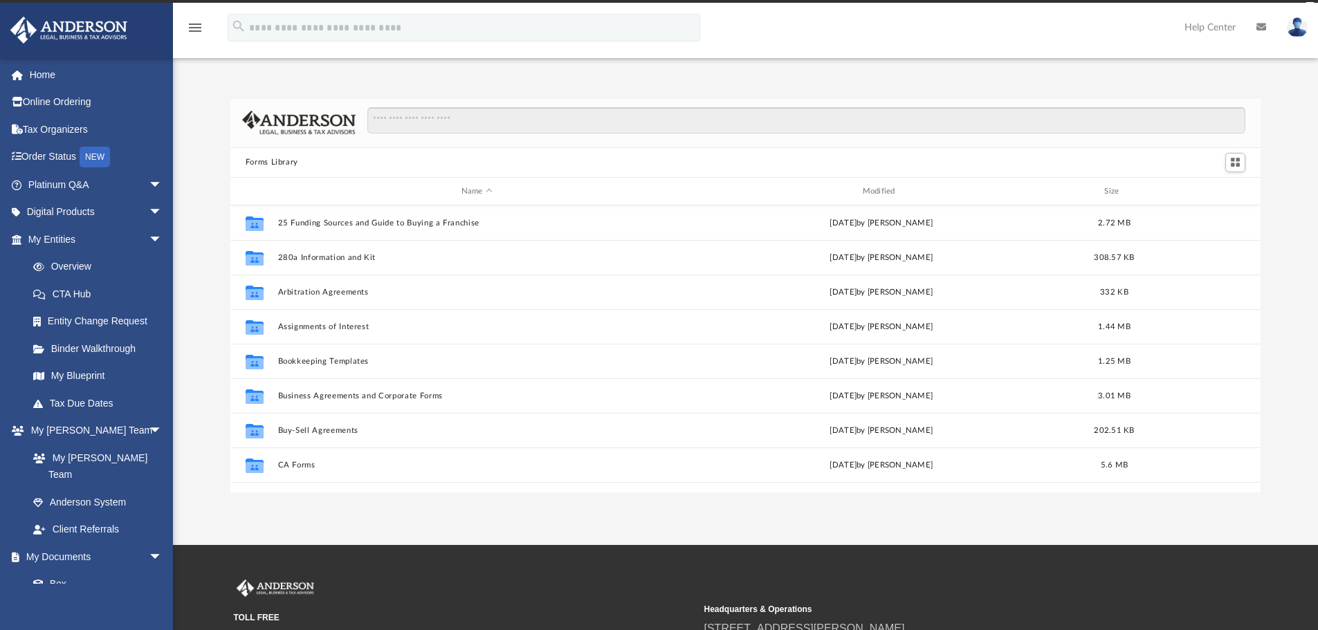
scroll to position [304, 1019]
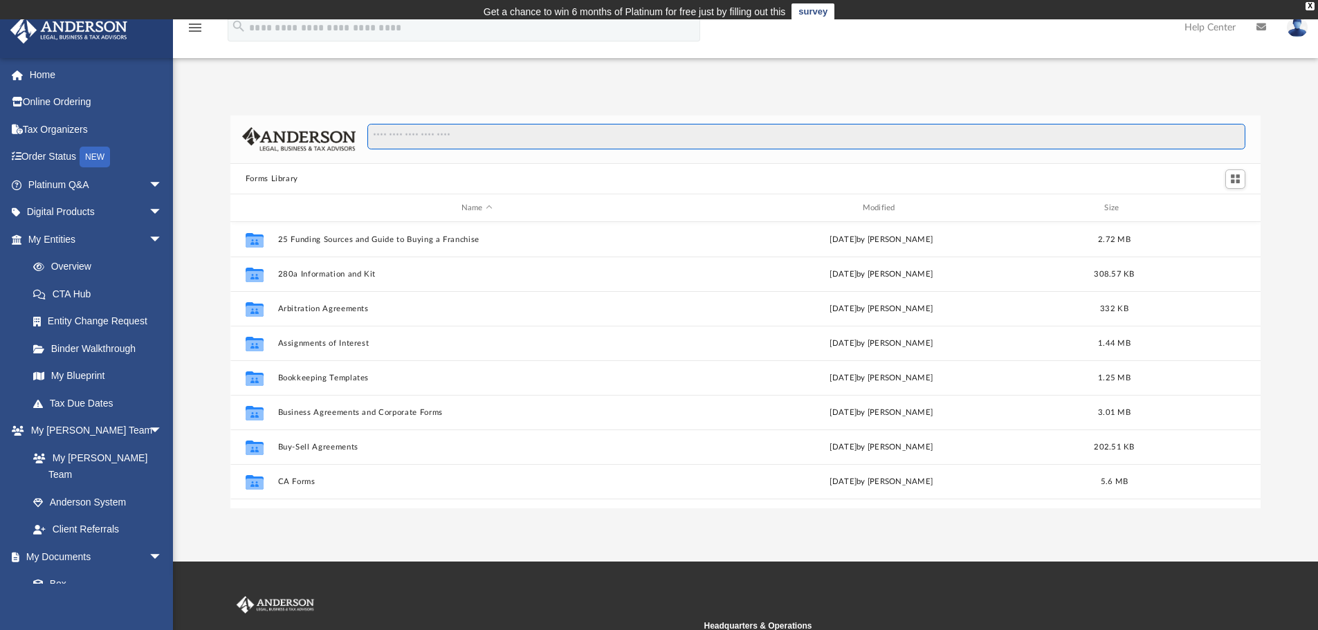
click at [426, 124] on div at bounding box center [745, 139] width 1030 height 49
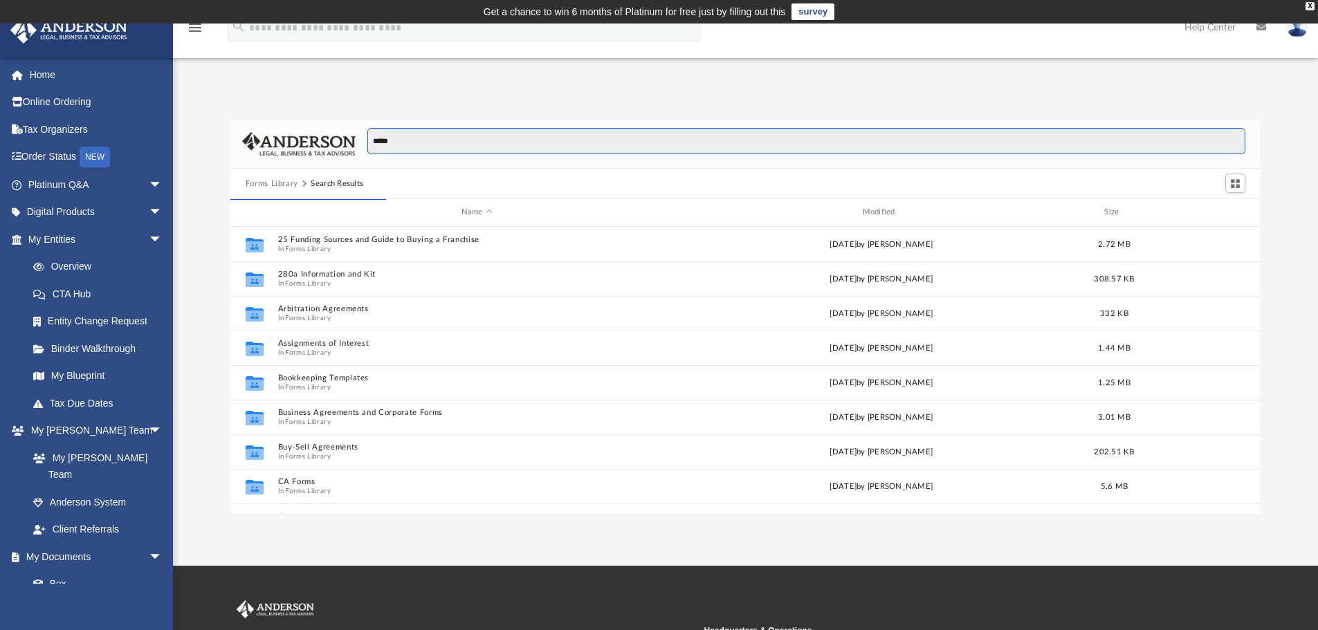
scroll to position [261, 1019]
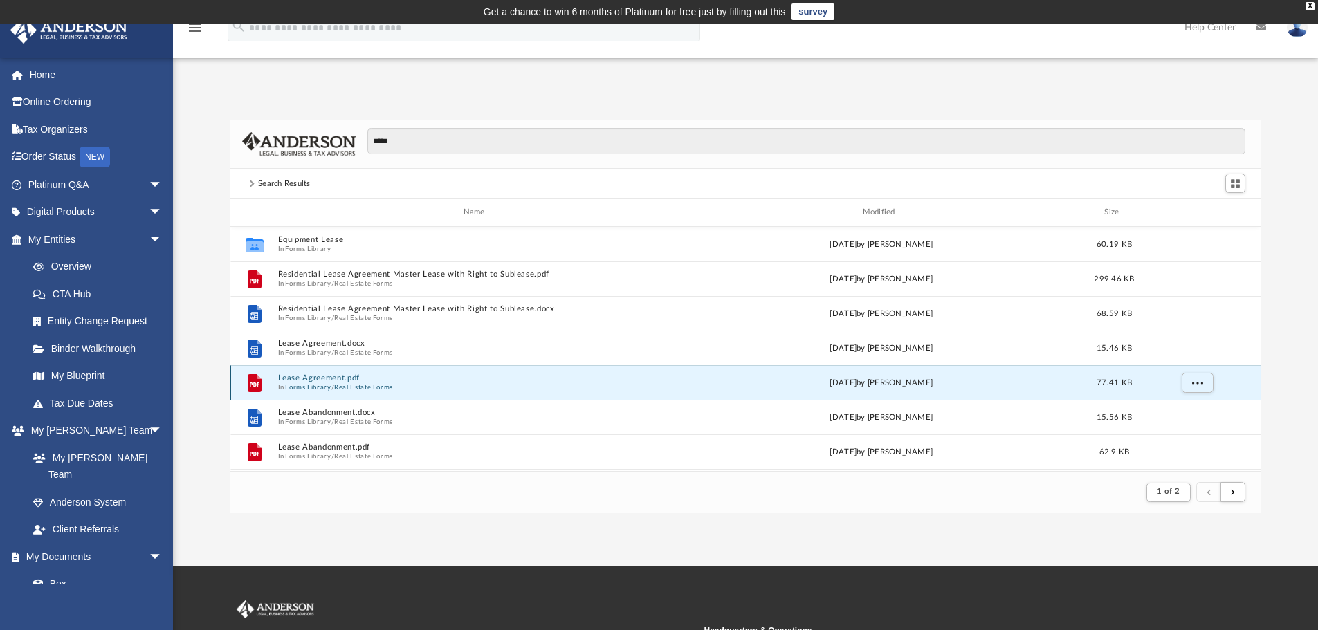
click at [335, 380] on button "Lease Agreement.pdf" at bounding box center [476, 377] width 398 height 9
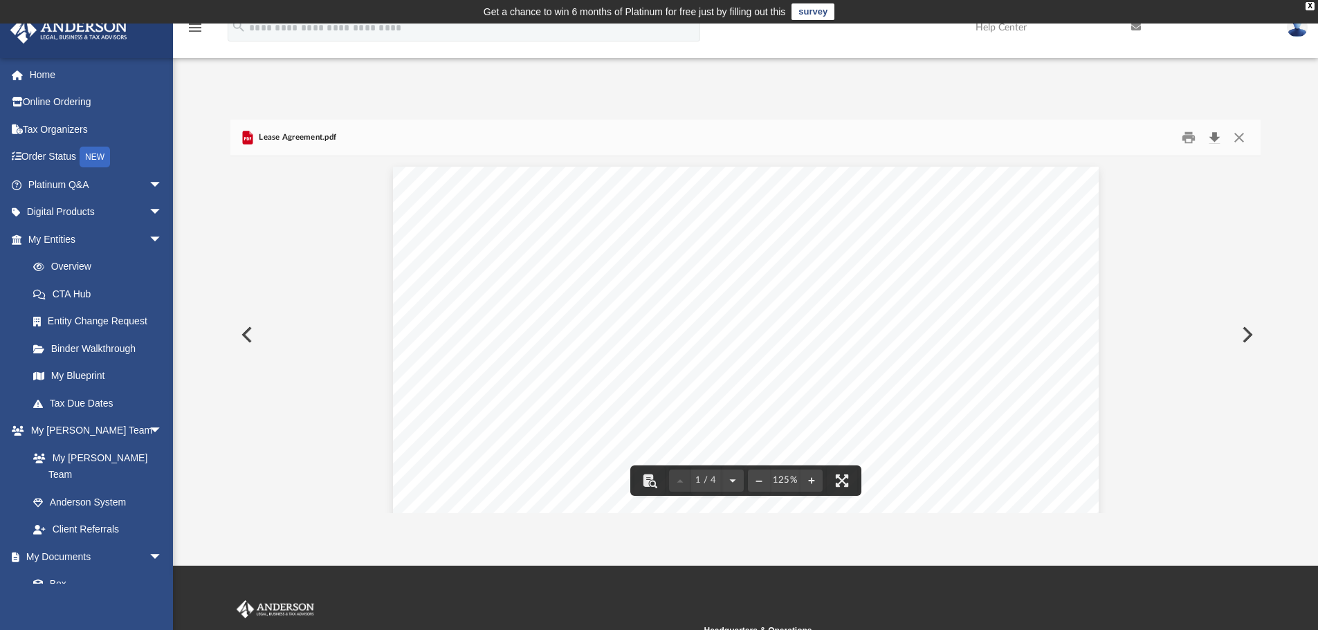
click at [1217, 138] on button "Download" at bounding box center [1213, 137] width 25 height 21
click at [1244, 135] on button "Close" at bounding box center [1238, 137] width 25 height 21
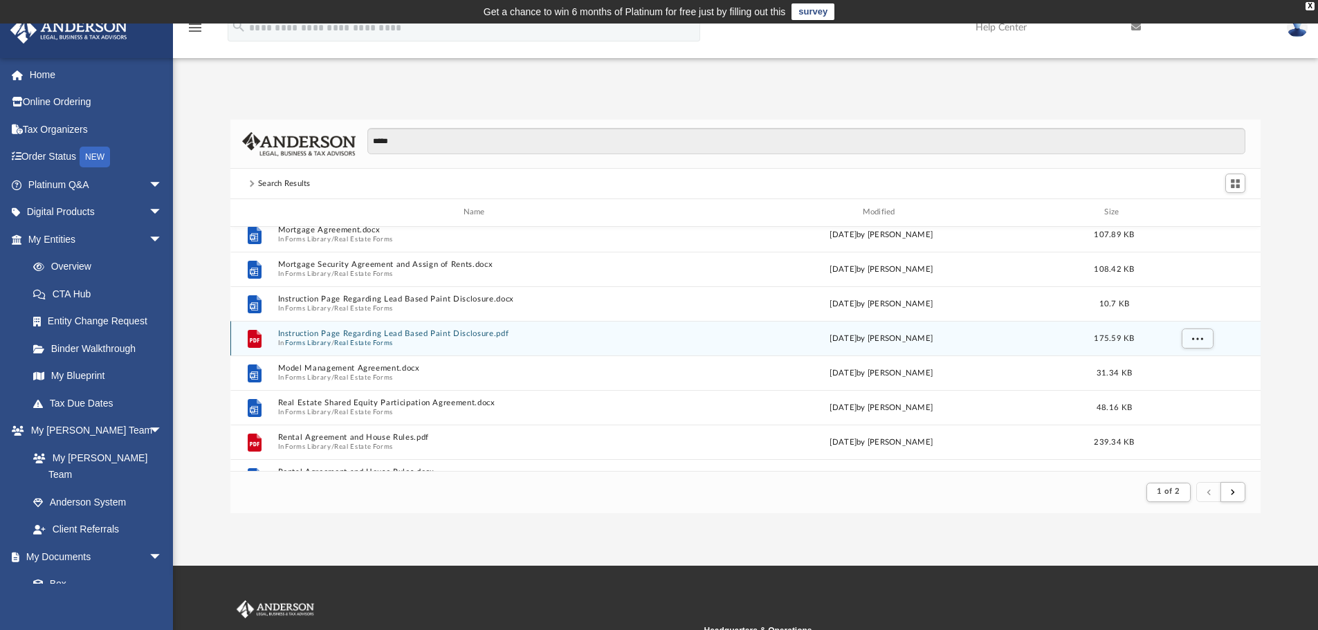
scroll to position [1245, 0]
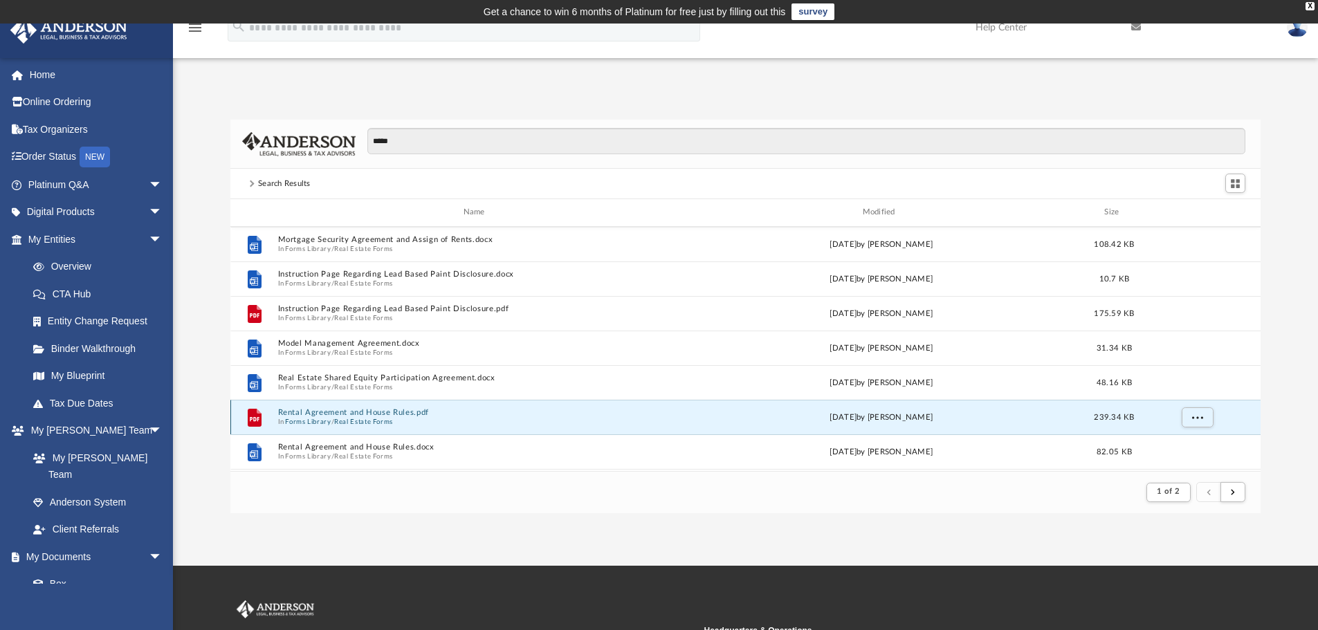
click at [344, 415] on button "Rental Agreement and House Rules.pdf" at bounding box center [476, 412] width 398 height 9
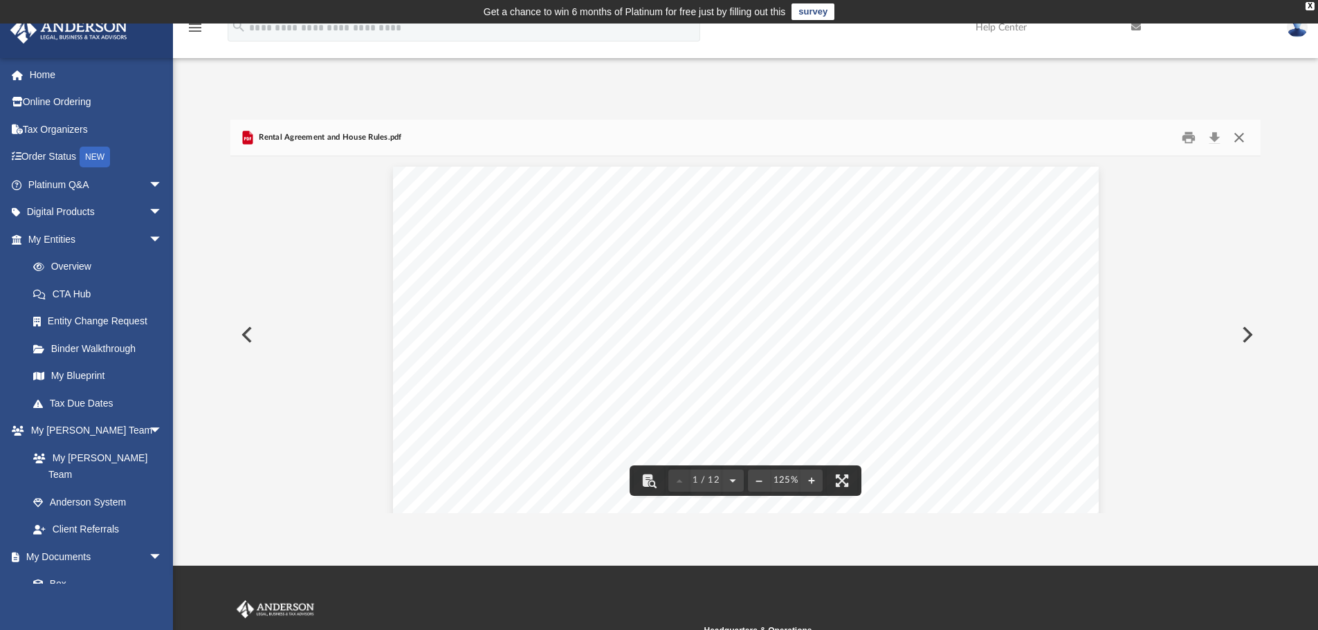
click at [1235, 135] on button "Close" at bounding box center [1238, 137] width 25 height 21
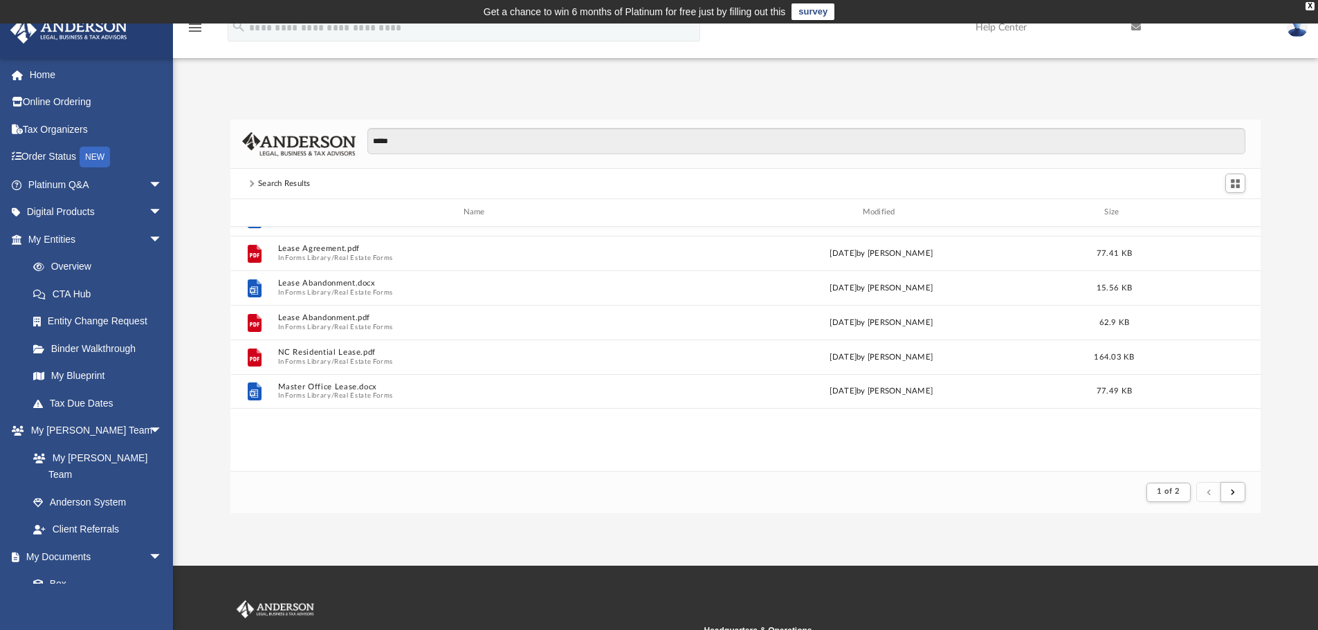
scroll to position [0, 0]
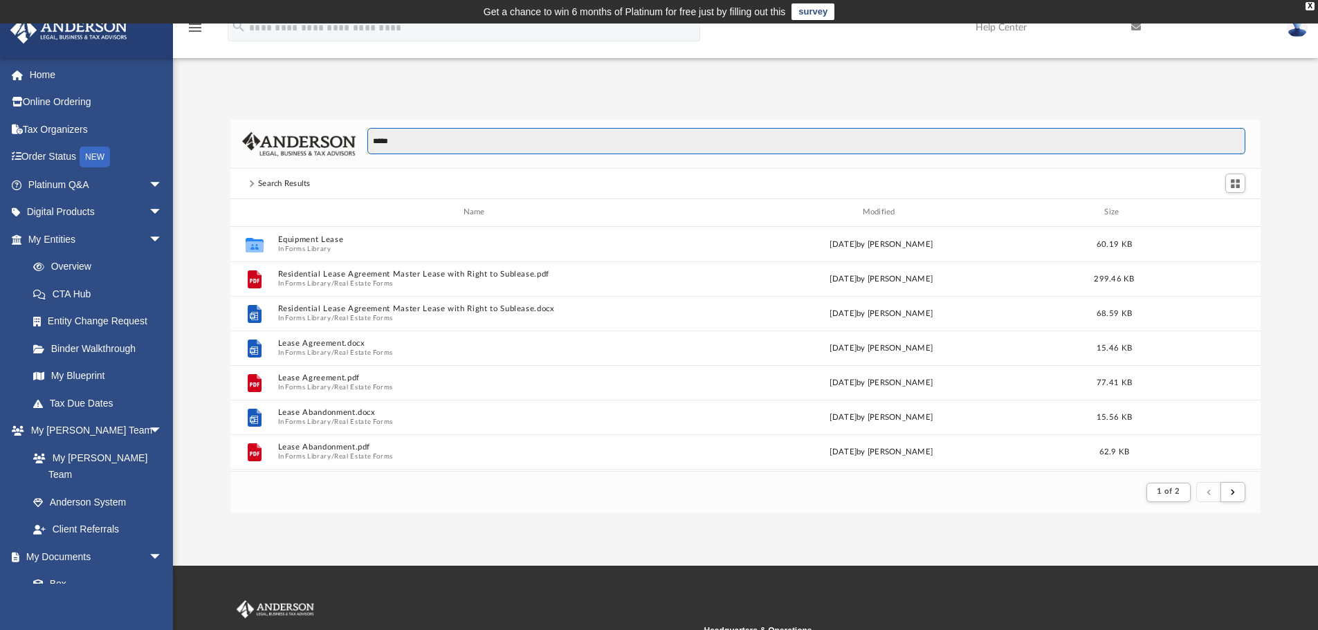
click at [478, 147] on input "*****" at bounding box center [806, 141] width 878 height 26
type input "*"
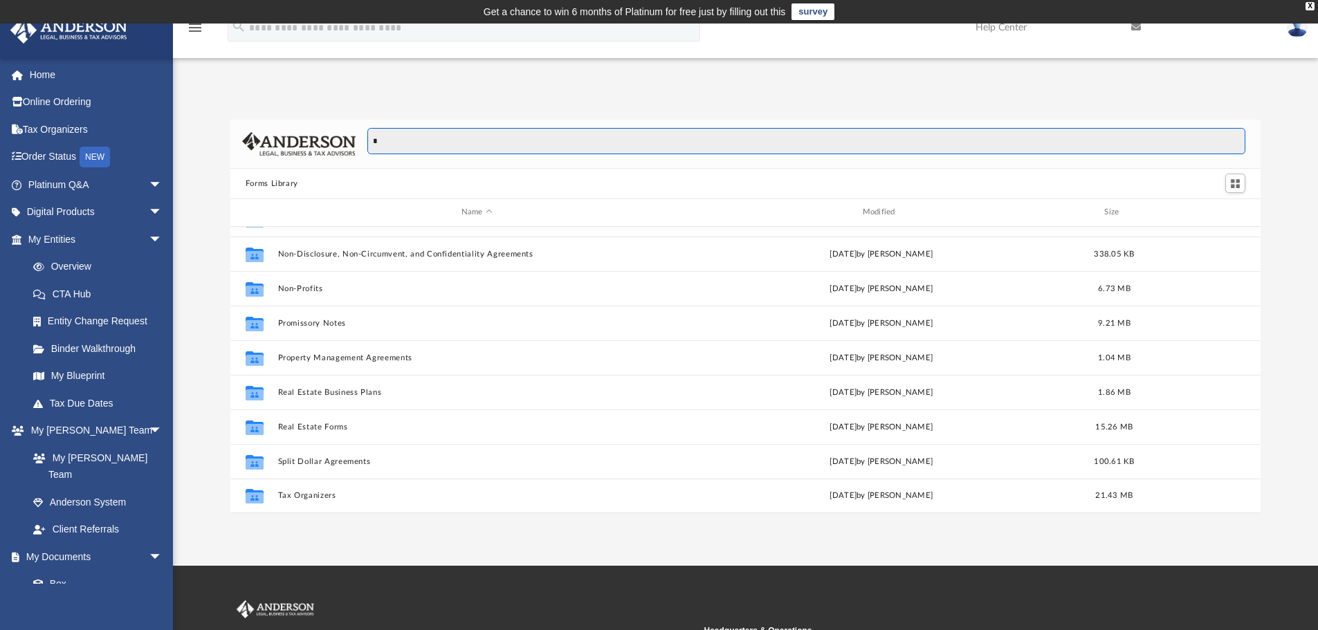
scroll to position [304, 1019]
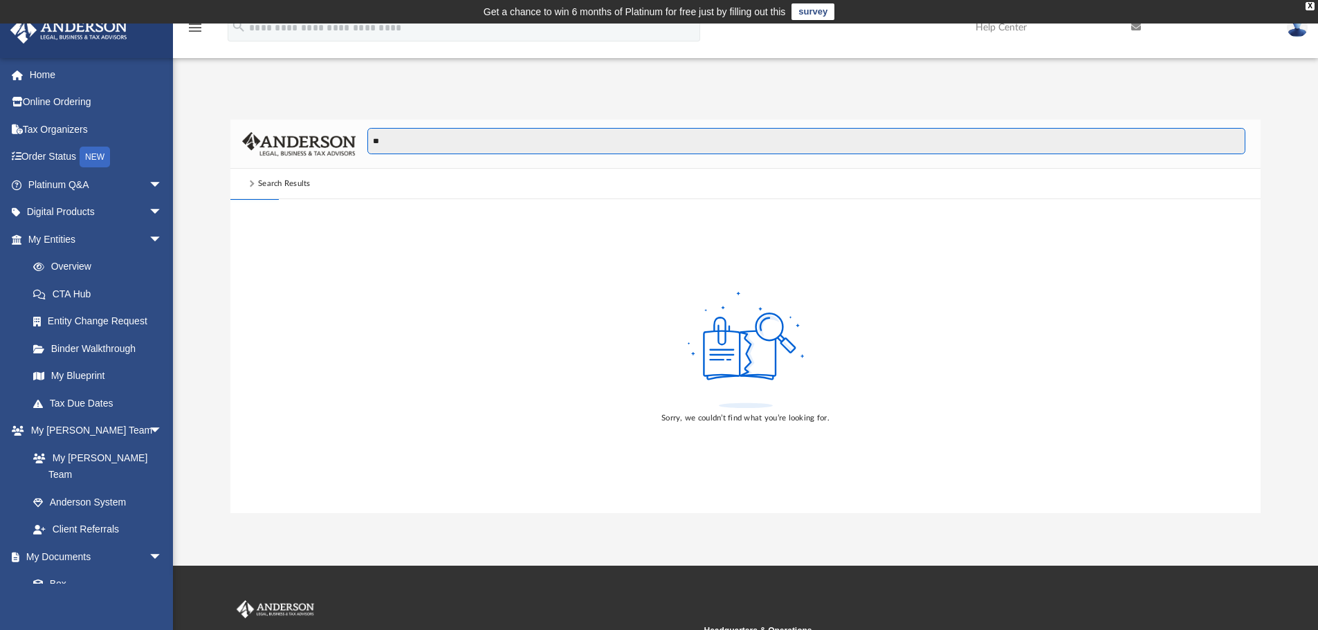
type input "*"
